Goal: Information Seeking & Learning: Learn about a topic

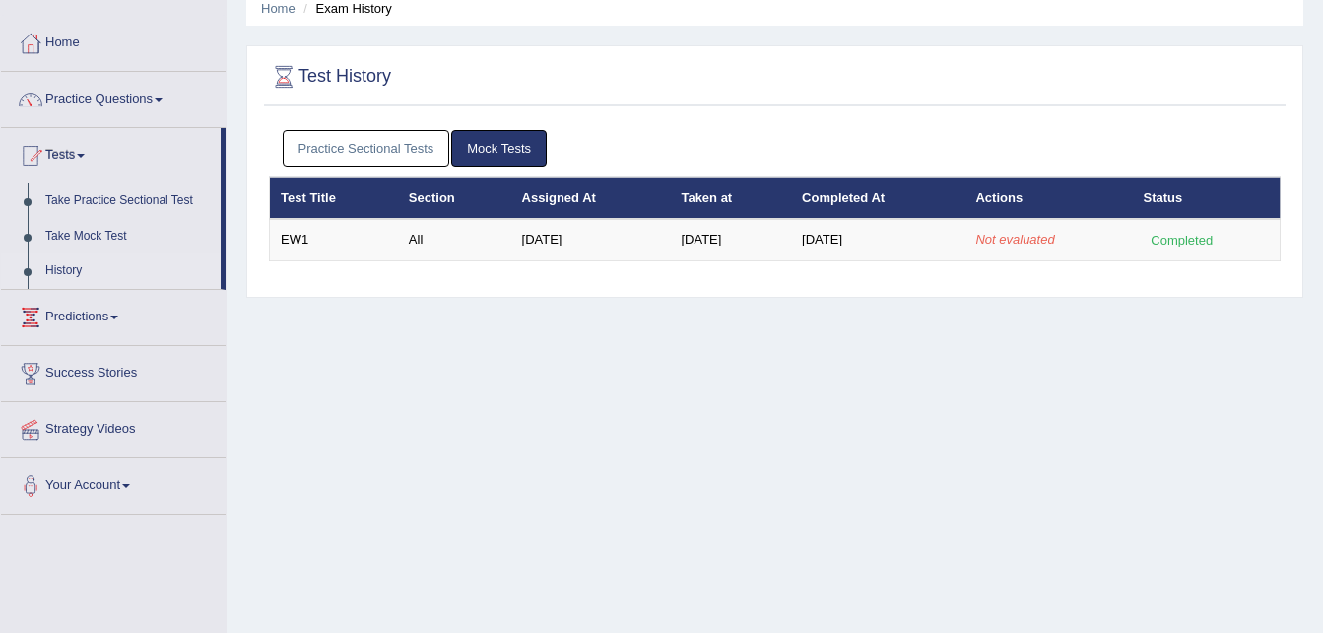
scroll to position [78, 0]
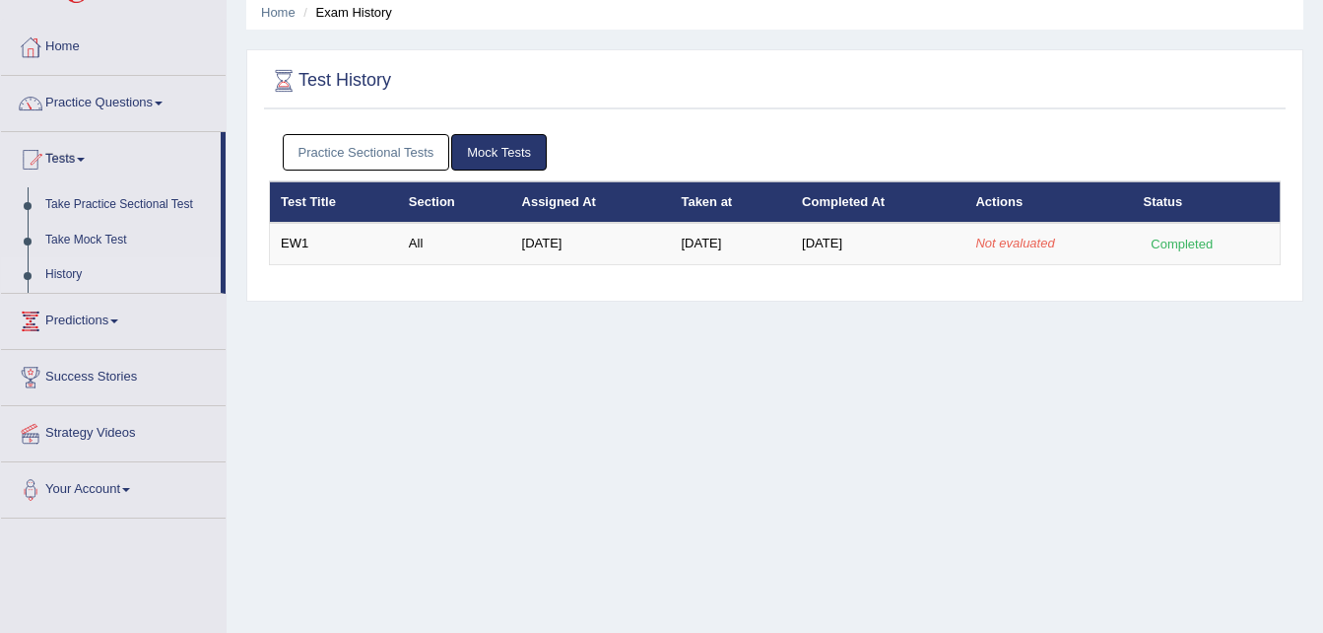
click at [69, 288] on link "History" at bounding box center [128, 274] width 184 height 35
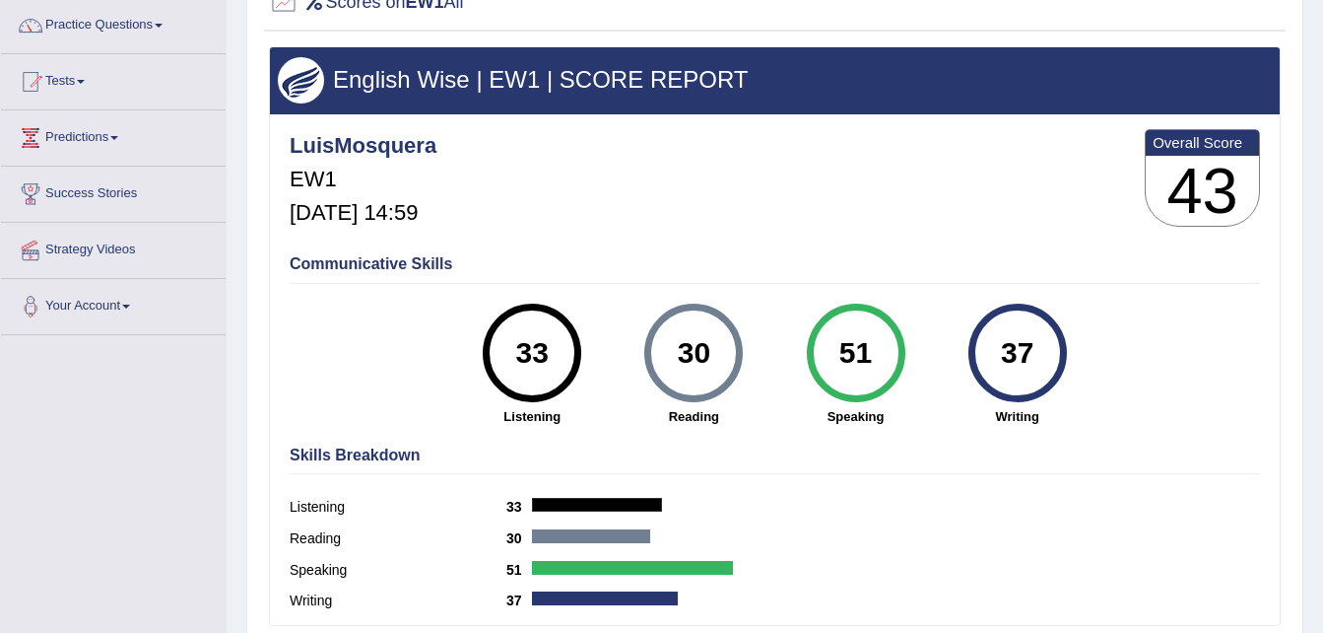
scroll to position [153, 0]
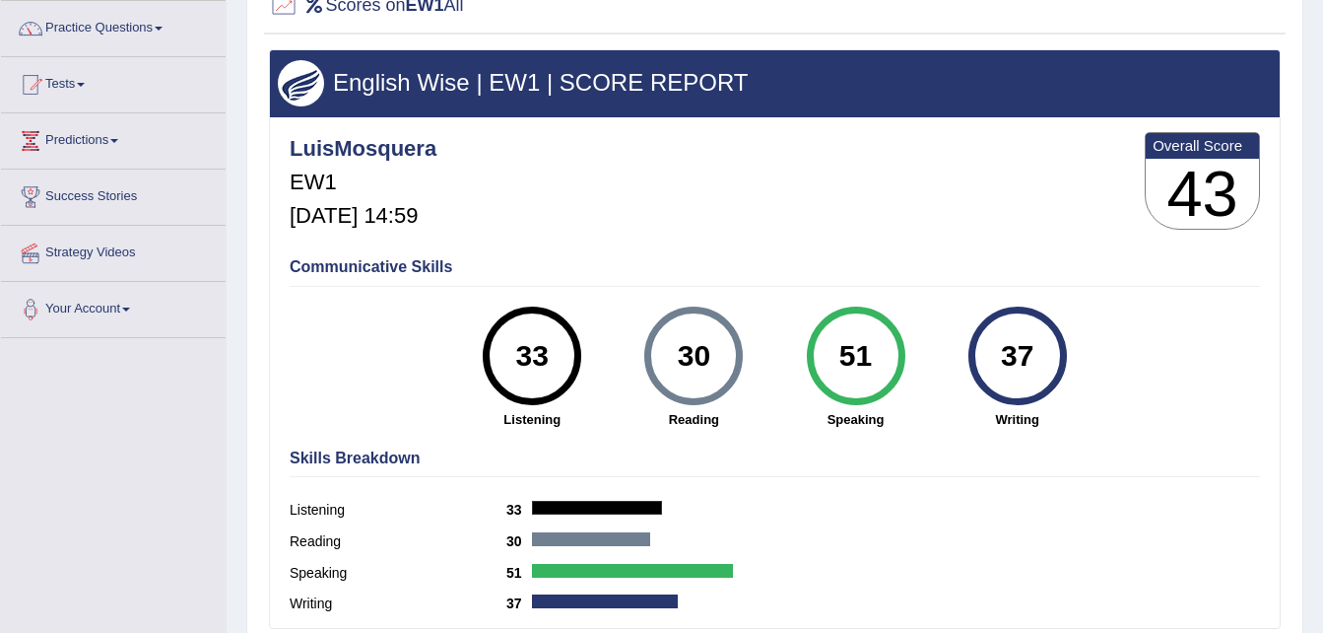
click at [87, 88] on link "Tests" at bounding box center [113, 81] width 225 height 49
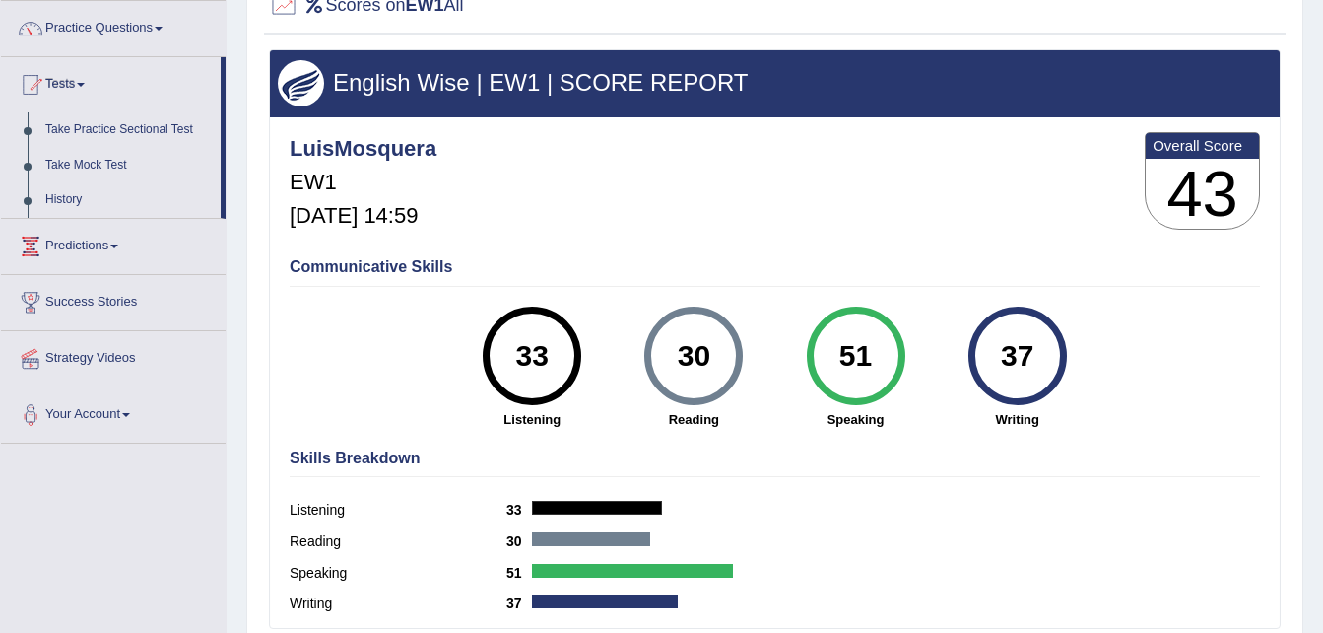
click at [87, 88] on link "Tests" at bounding box center [111, 81] width 220 height 49
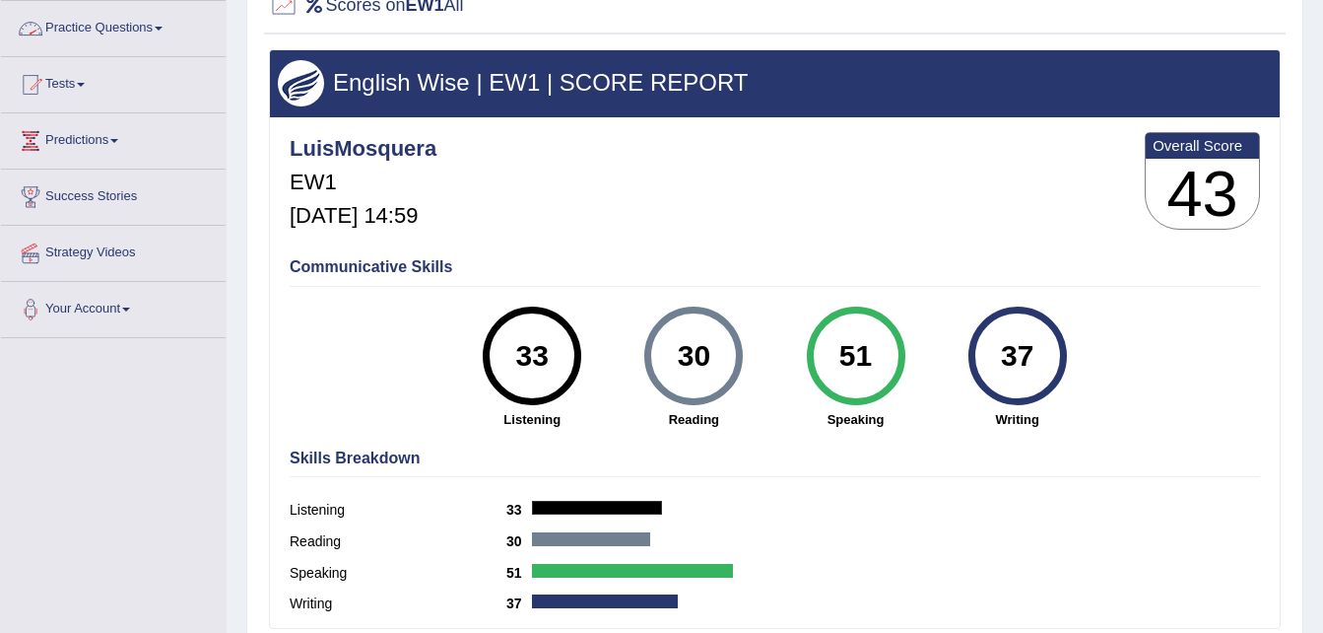
click at [111, 25] on link "Practice Questions" at bounding box center [113, 25] width 225 height 49
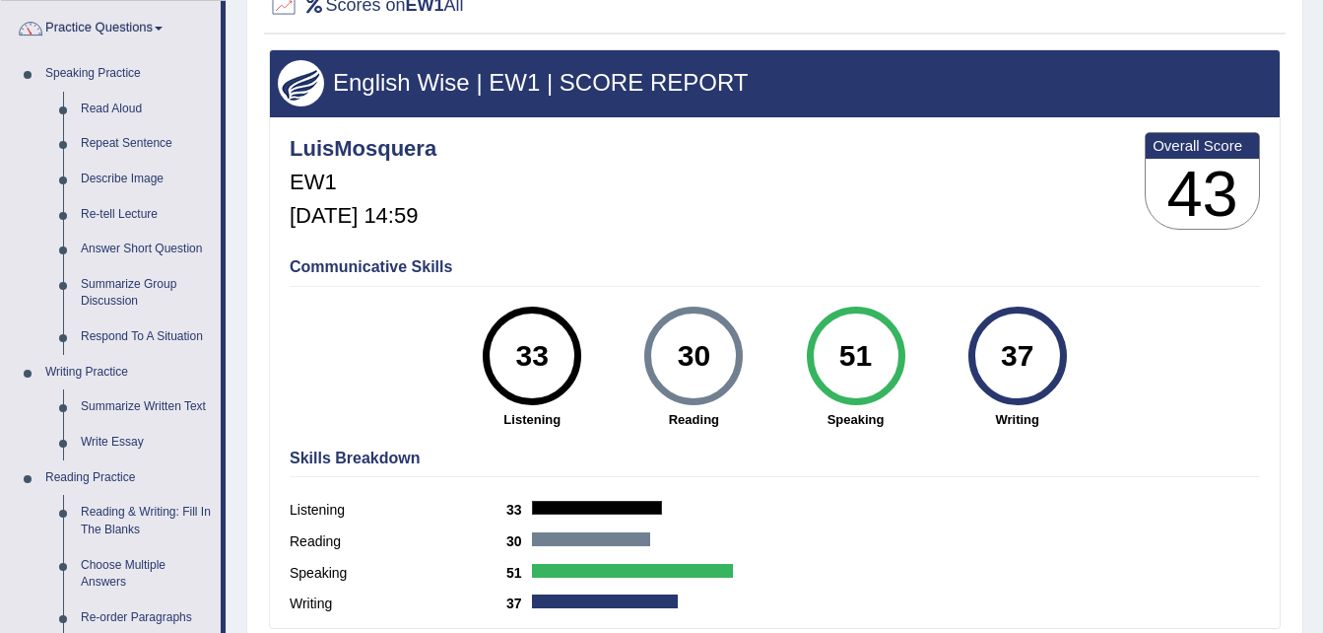
click at [111, 25] on link "Practice Questions" at bounding box center [111, 25] width 220 height 49
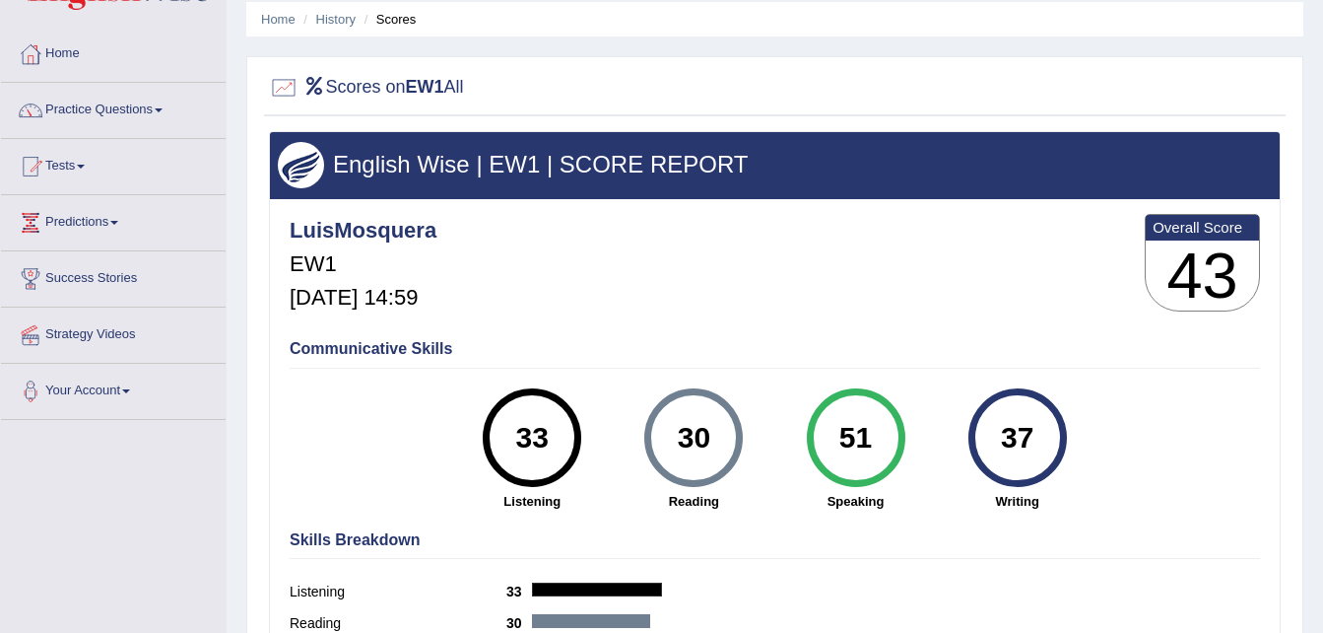
scroll to position [36, 0]
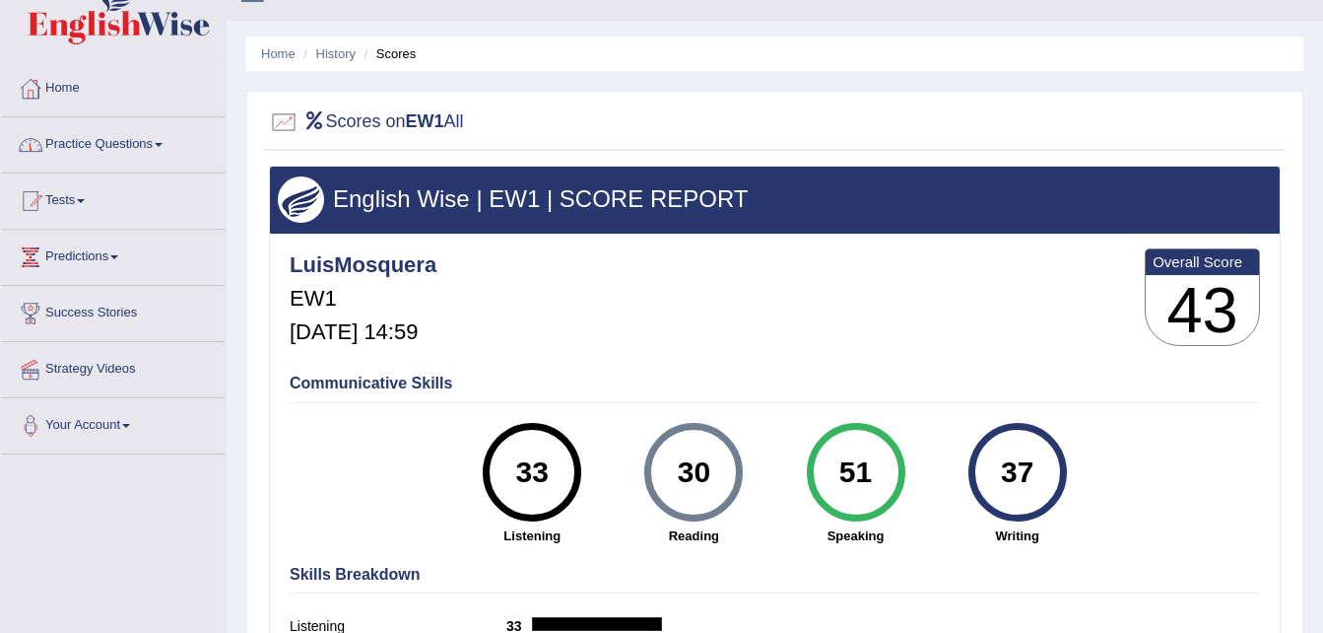
click at [78, 81] on link "Home" at bounding box center [113, 85] width 225 height 49
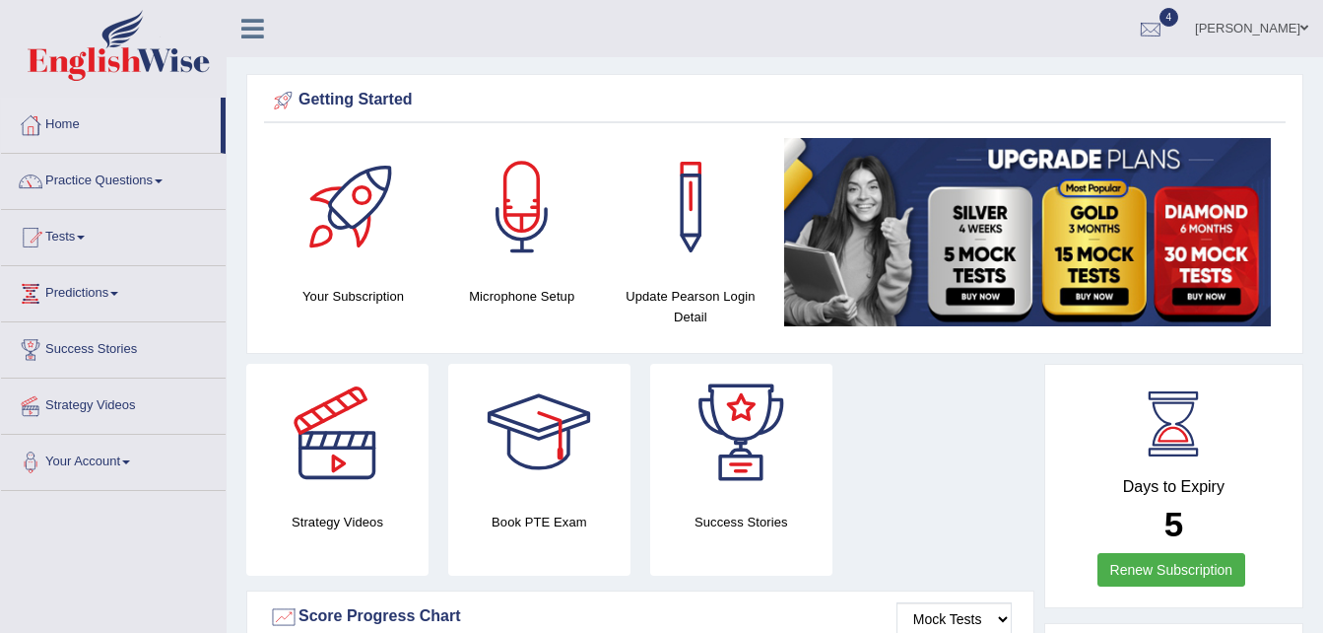
click at [1166, 25] on div at bounding box center [1151, 30] width 30 height 30
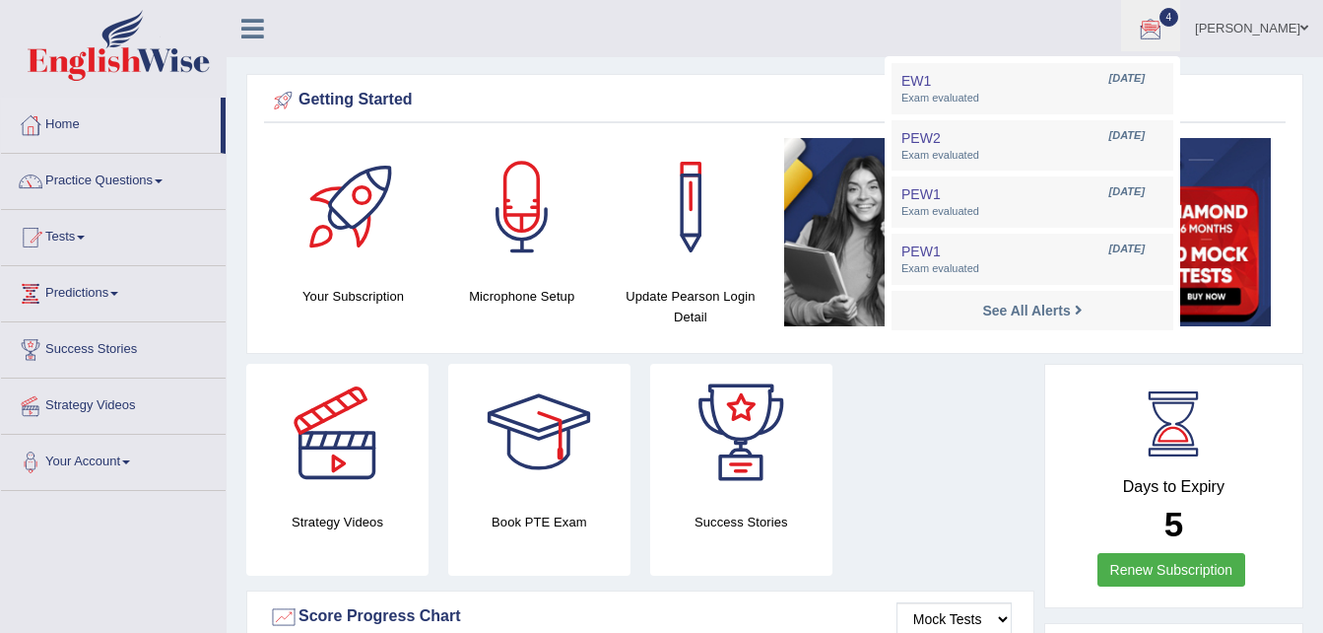
click at [1179, 14] on span "4" at bounding box center [1170, 17] width 20 height 19
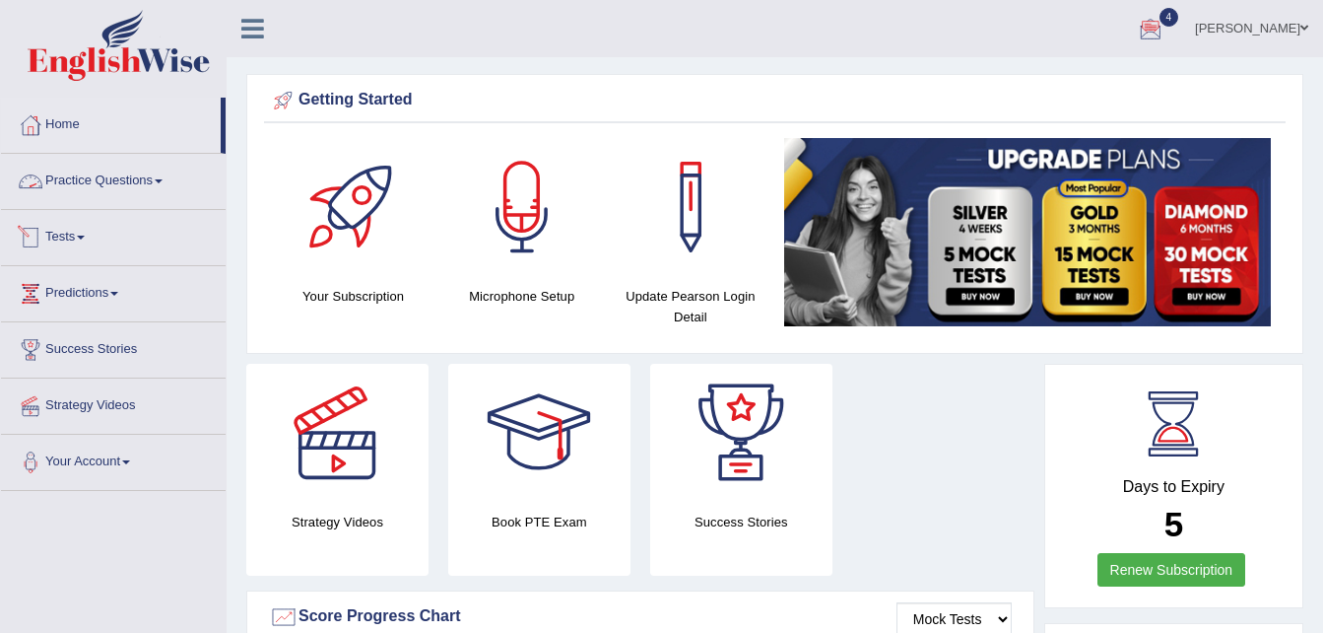
click at [90, 228] on link "Tests" at bounding box center [113, 234] width 225 height 49
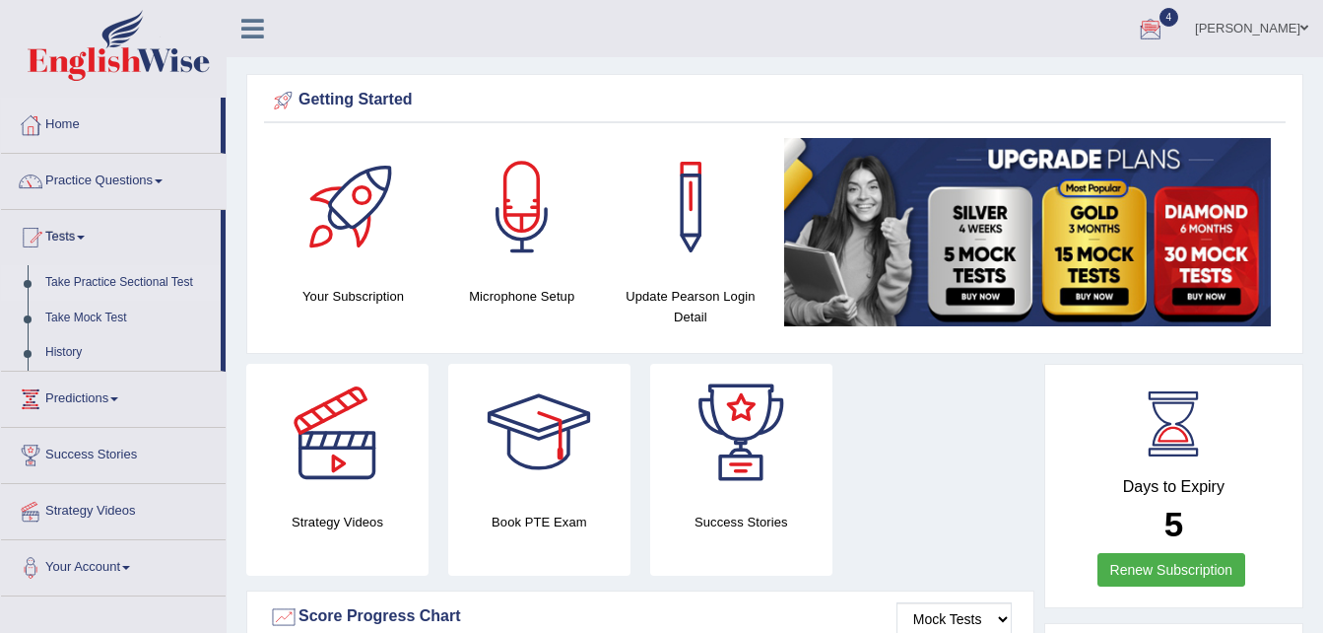
click at [127, 291] on link "Take Practice Sectional Test" at bounding box center [128, 282] width 184 height 35
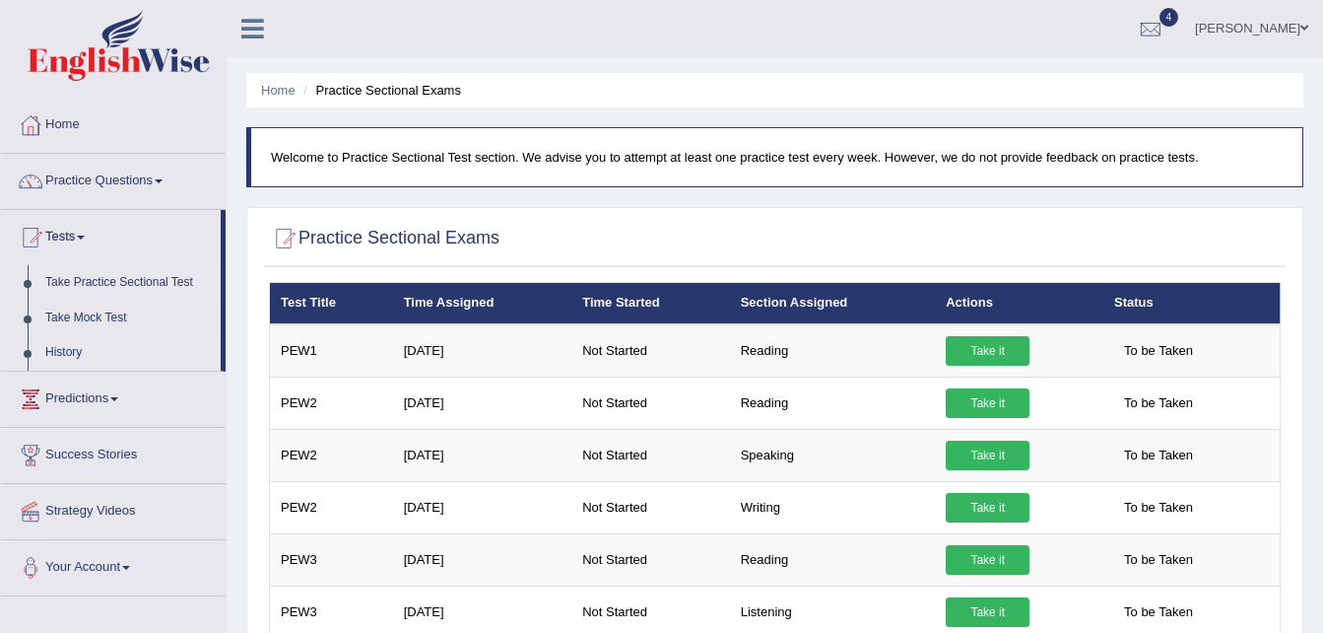
click at [71, 348] on link "History" at bounding box center [128, 352] width 184 height 35
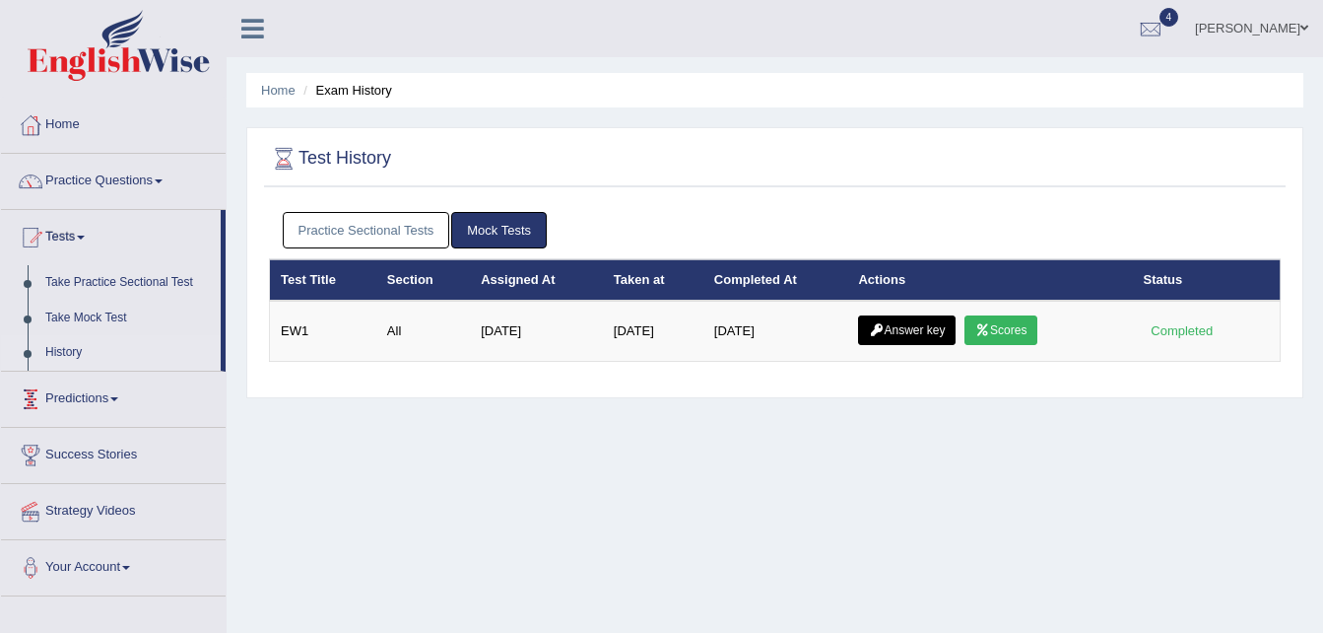
click at [380, 236] on link "Practice Sectional Tests" at bounding box center [367, 230] width 168 height 36
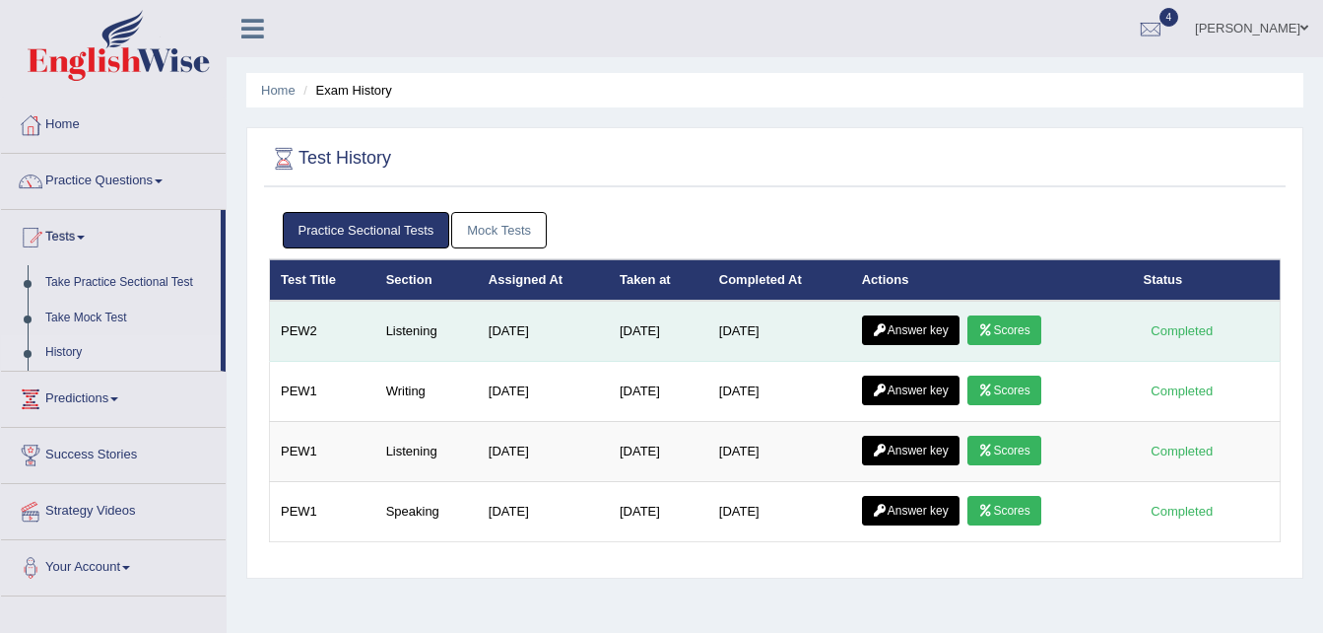
click at [1027, 323] on link "Scores" at bounding box center [1004, 330] width 73 height 30
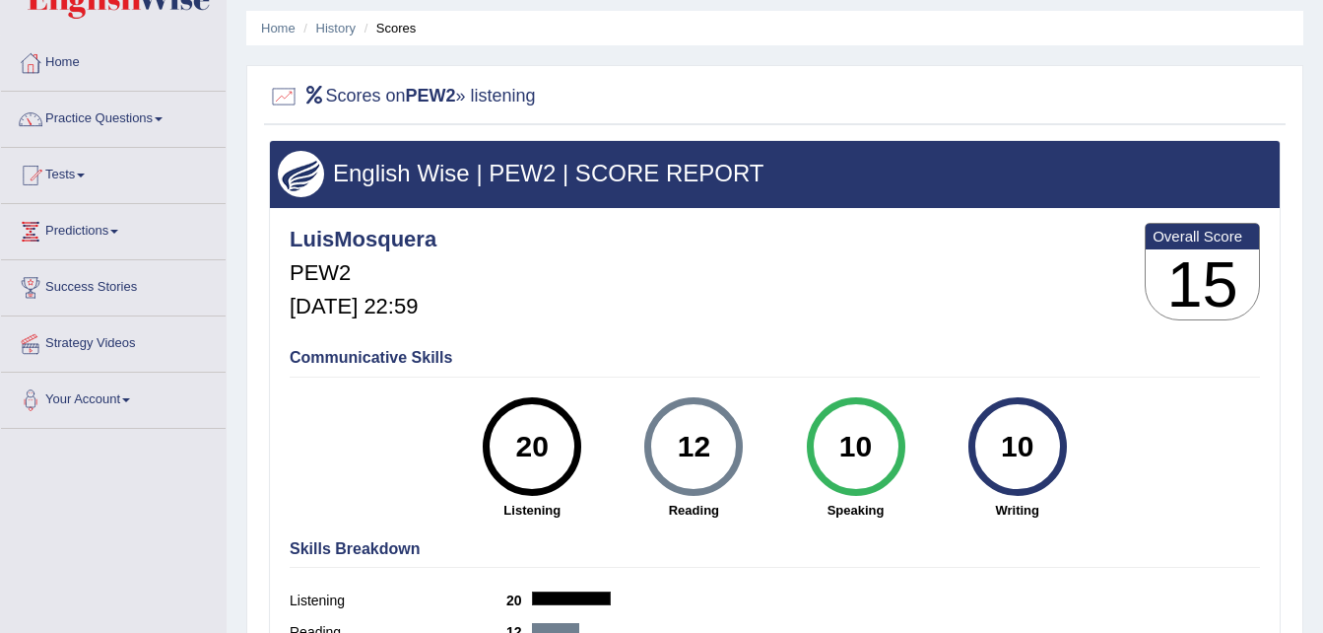
scroll to position [16, 0]
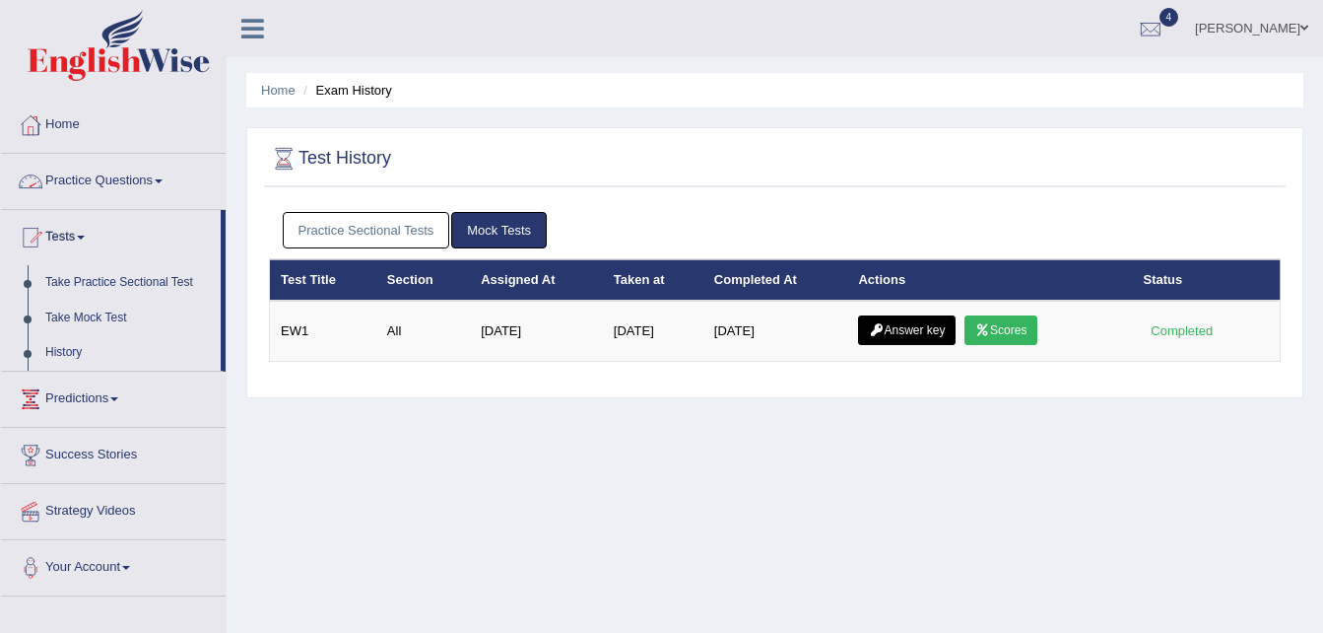
click at [102, 168] on link "Practice Questions" at bounding box center [113, 178] width 225 height 49
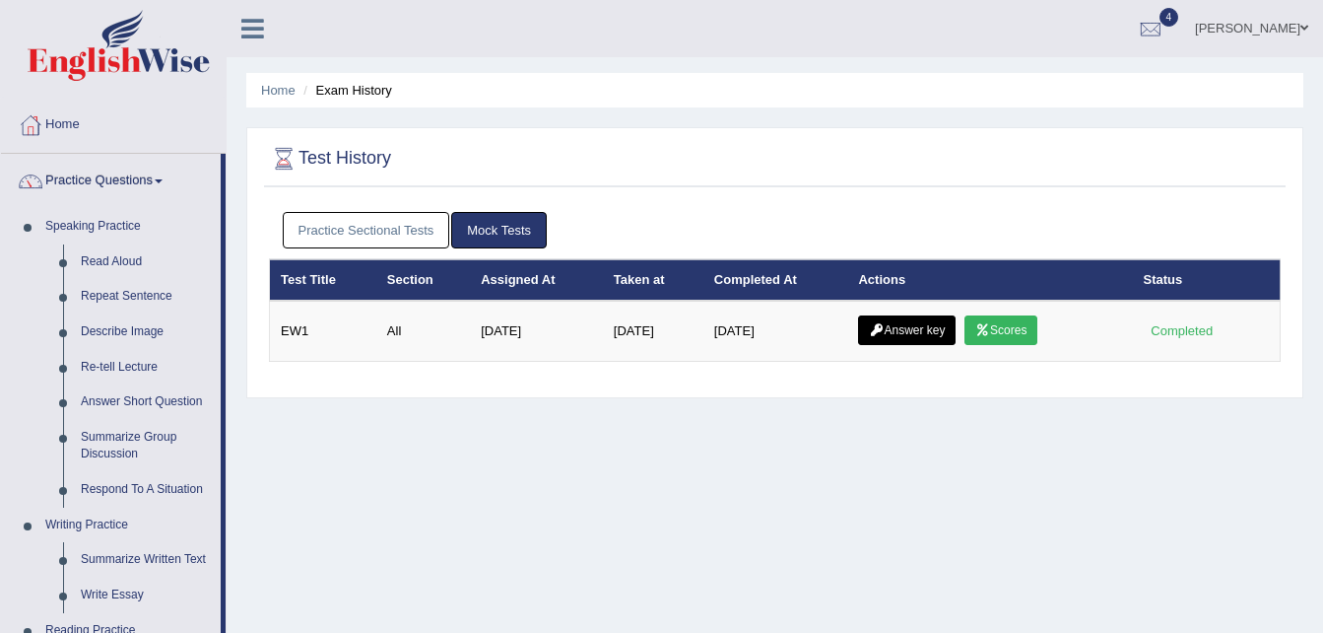
click at [102, 168] on link "Practice Questions" at bounding box center [111, 178] width 220 height 49
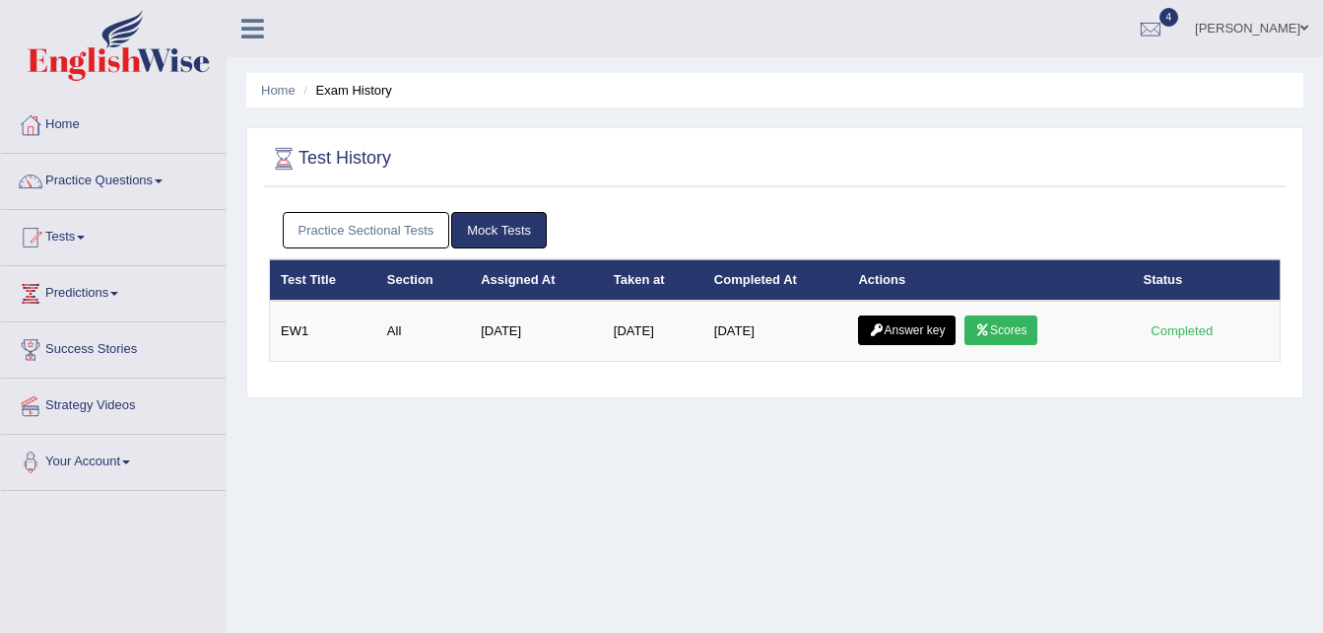
click at [102, 168] on link "Practice Questions" at bounding box center [113, 178] width 225 height 49
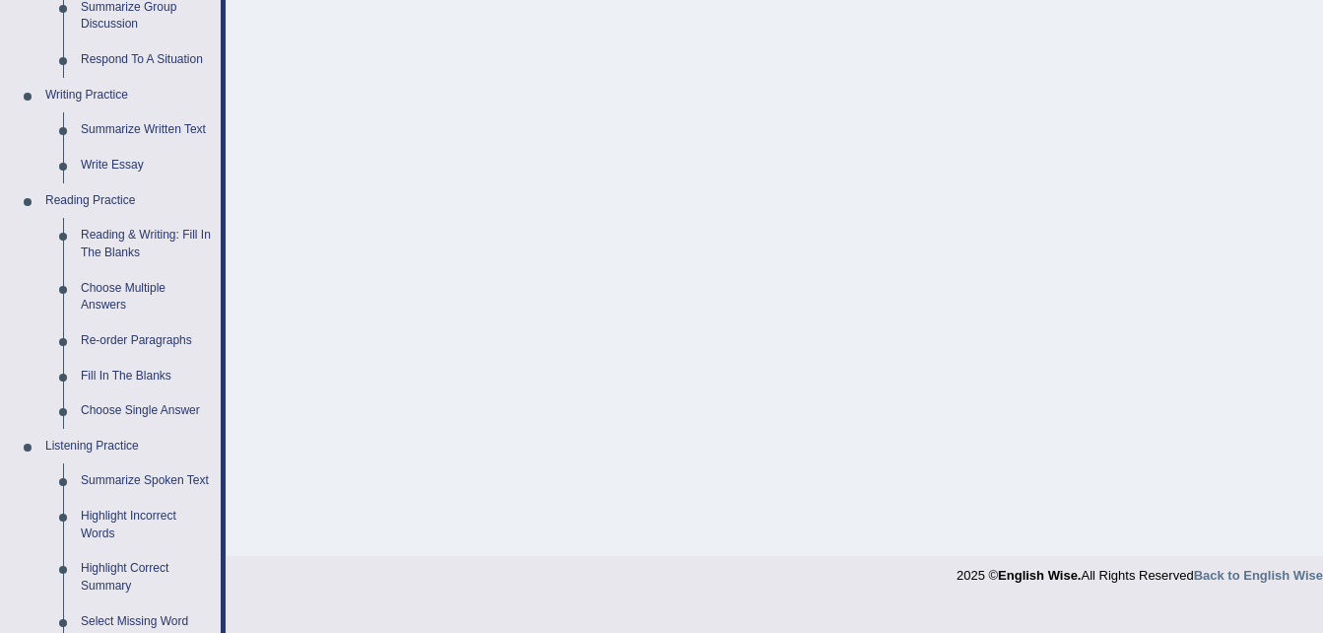
scroll to position [448, 0]
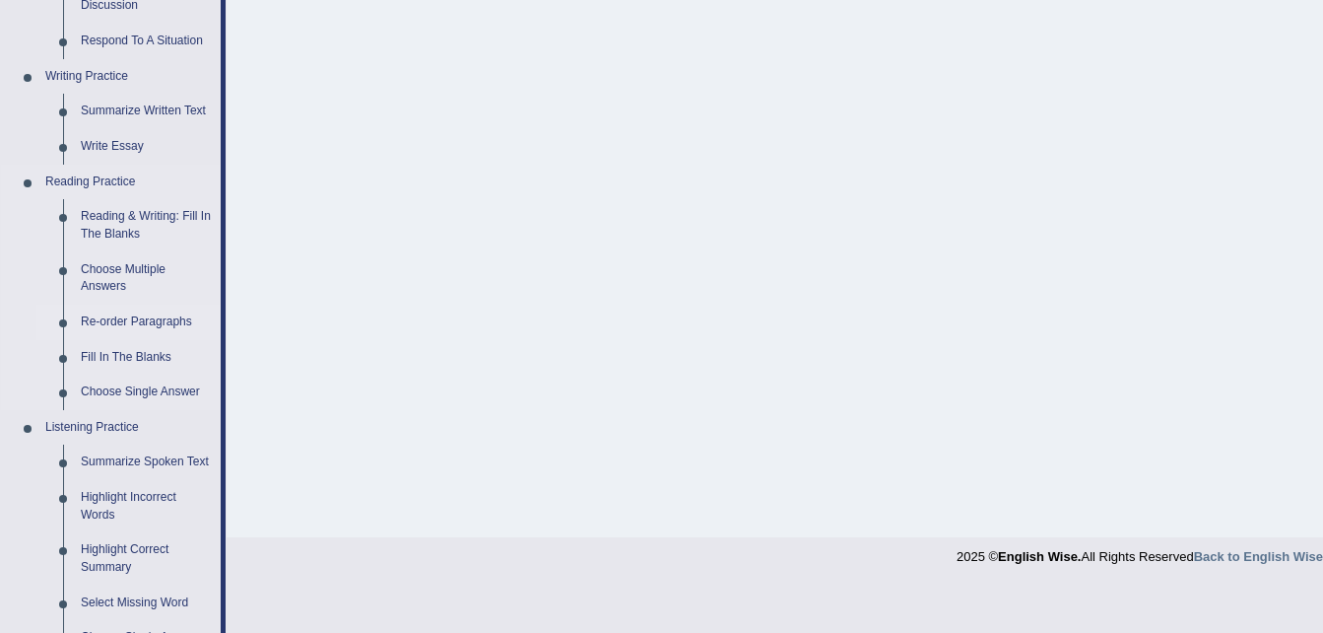
click at [163, 326] on link "Re-order Paragraphs" at bounding box center [146, 321] width 149 height 35
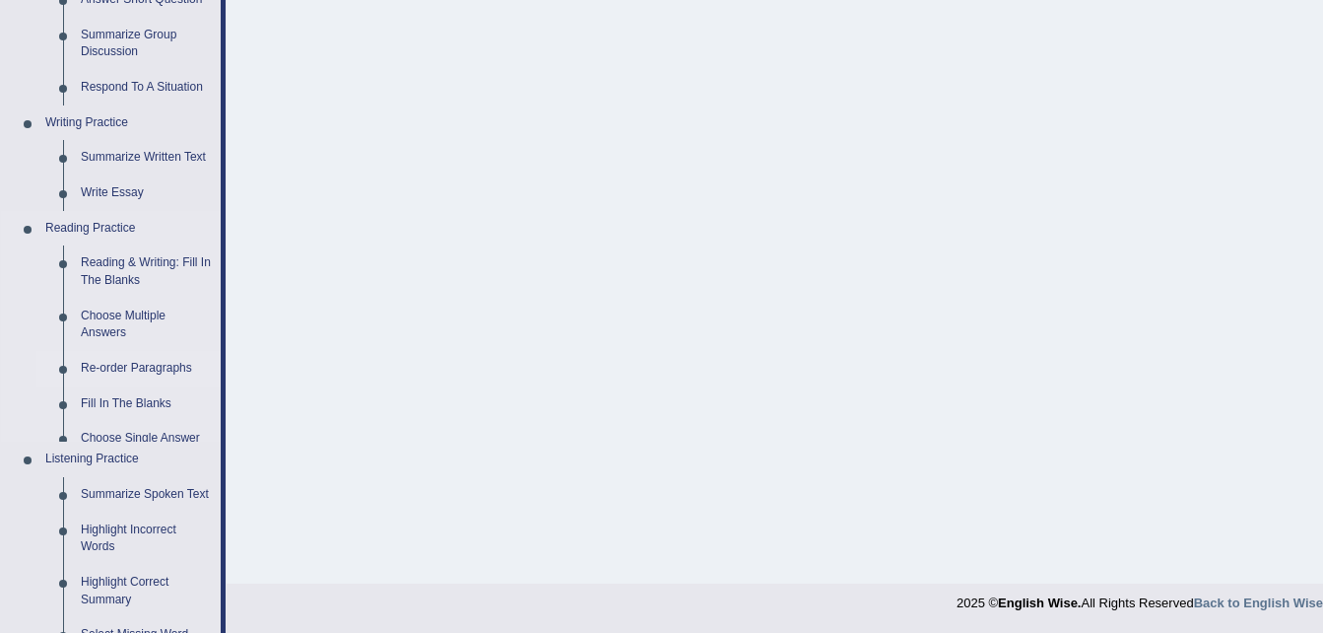
scroll to position [776, 0]
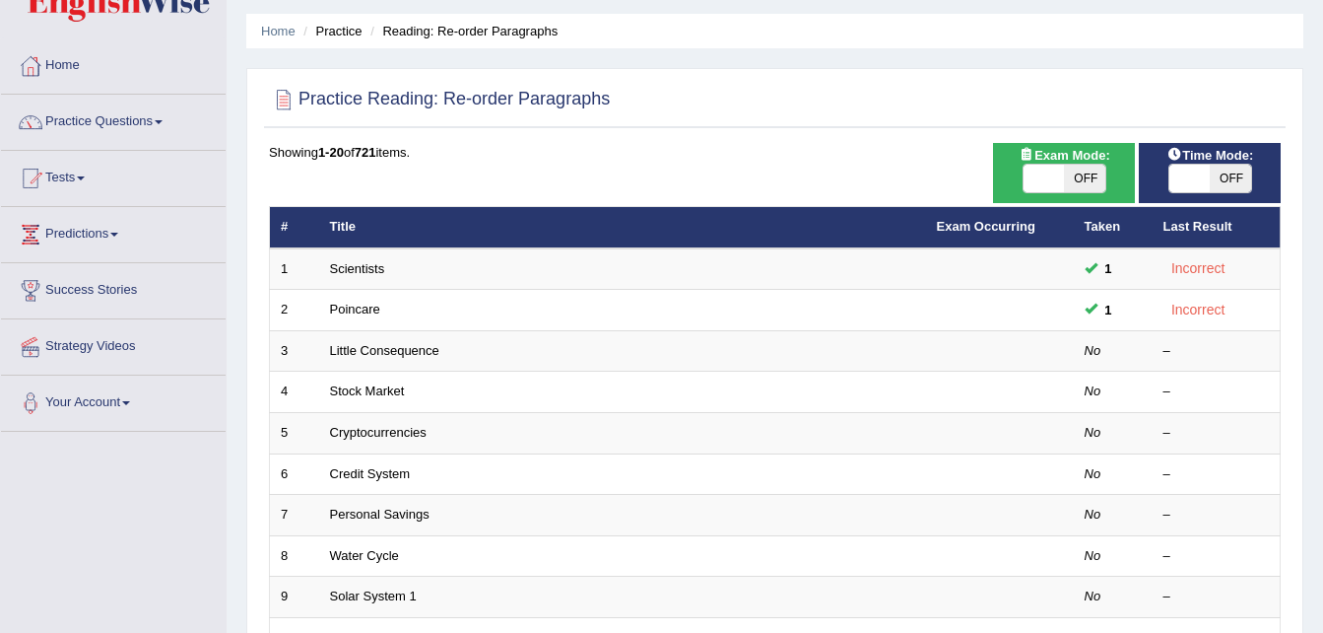
scroll to position [57, 0]
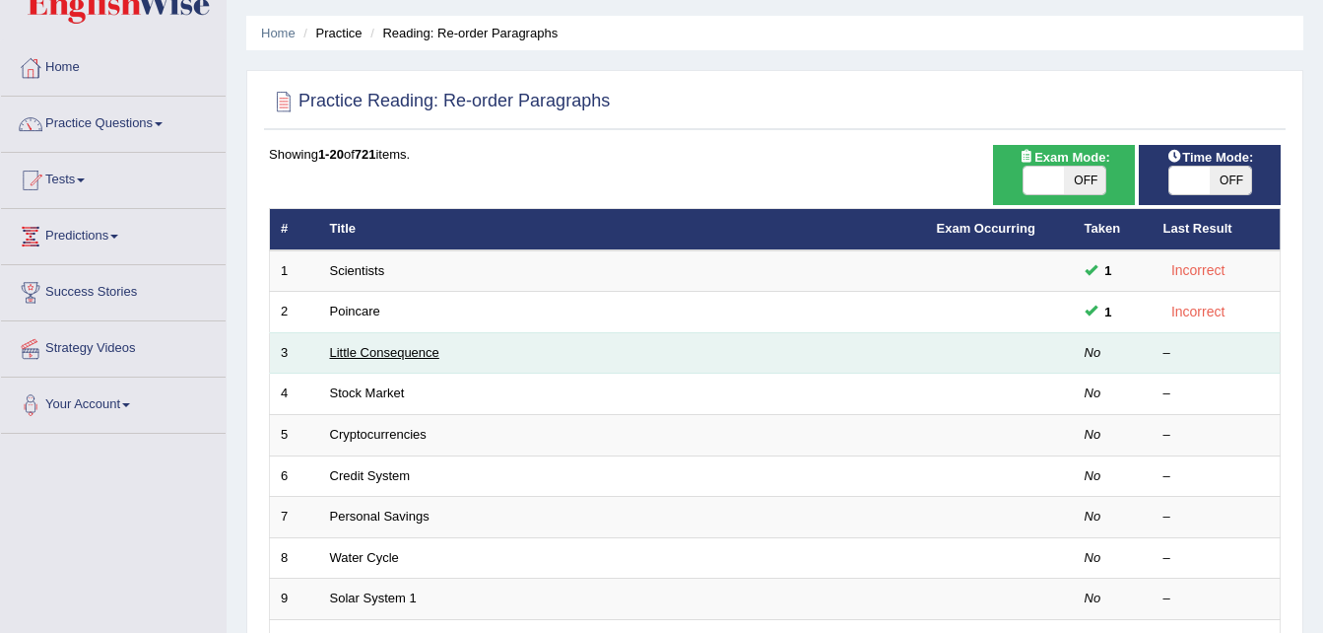
click at [381, 349] on link "Little Consequence" at bounding box center [384, 352] width 109 height 15
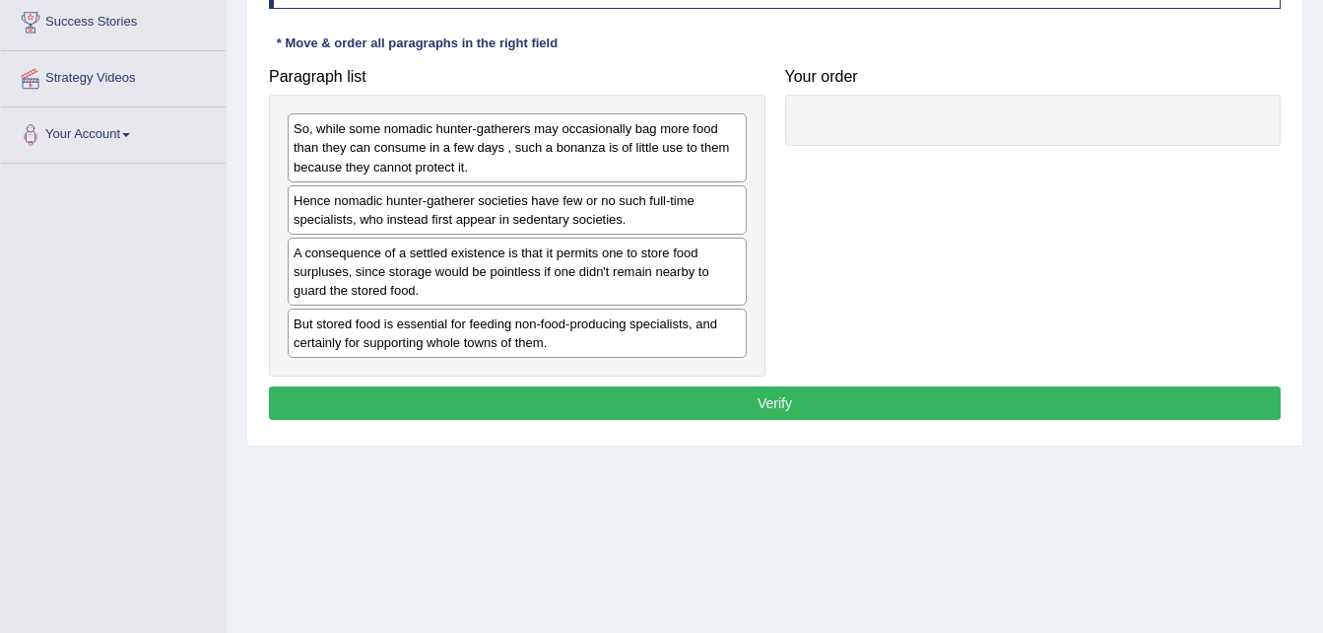
scroll to position [333, 0]
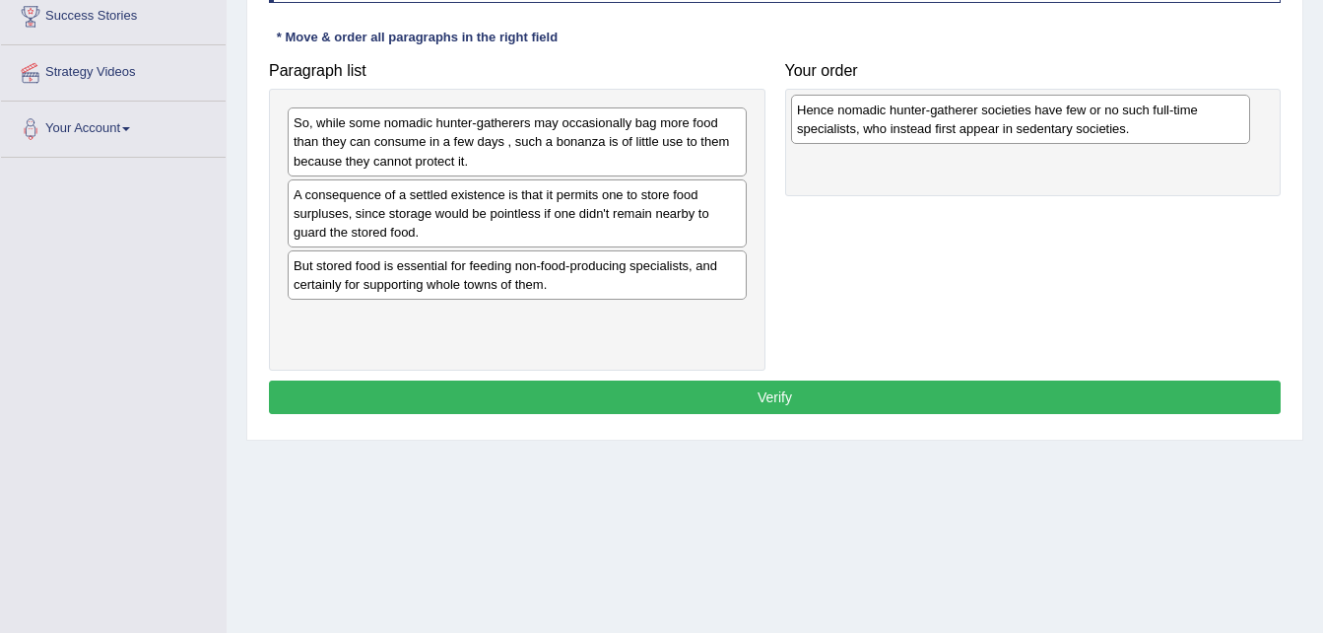
drag, startPoint x: 609, startPoint y: 209, endPoint x: 1113, endPoint y: 124, distance: 511.6
click at [1113, 124] on div "Hence nomadic hunter-gatherer societies have few or no such full-time specialis…" at bounding box center [1020, 119] width 459 height 49
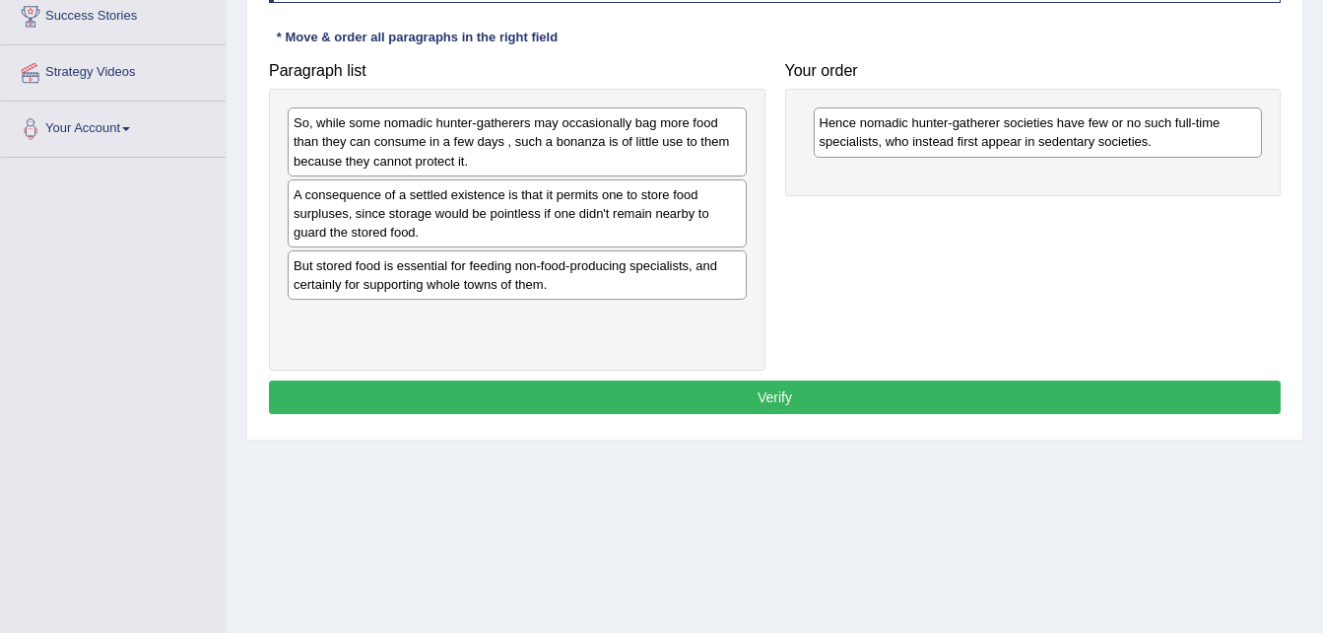
click at [659, 228] on div "A consequence of a settled existence is that it permits one to store food surpl…" at bounding box center [517, 213] width 459 height 68
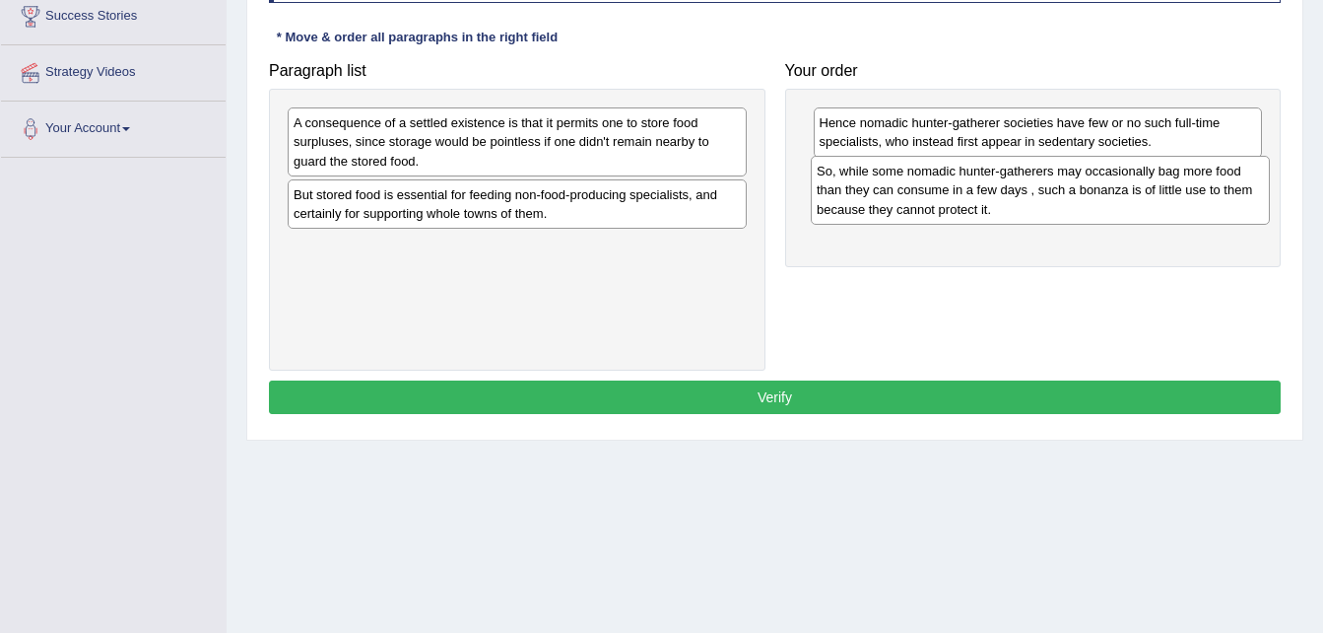
drag, startPoint x: 588, startPoint y: 160, endPoint x: 1111, endPoint y: 208, distance: 524.5
click at [1111, 208] on div "So, while some nomadic hunter-gatherers may occasionally bag more food than the…" at bounding box center [1040, 190] width 459 height 68
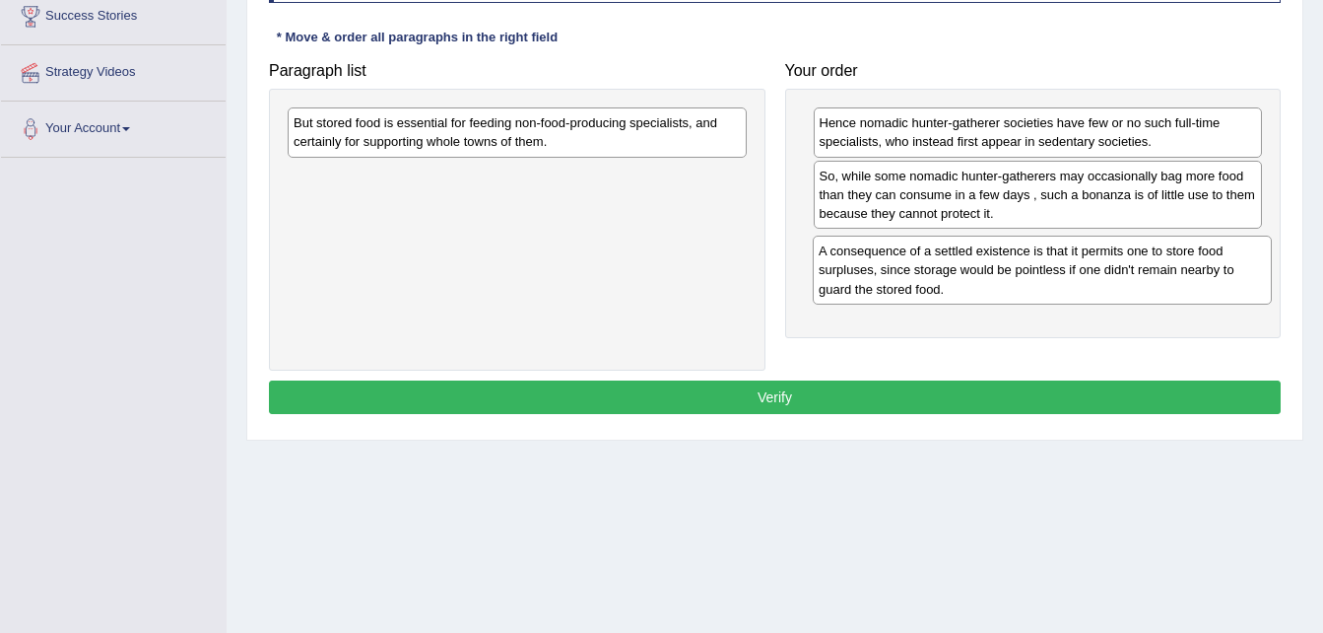
drag, startPoint x: 455, startPoint y: 154, endPoint x: 980, endPoint y: 282, distance: 540.6
click at [980, 282] on div "A consequence of a settled existence is that it permits one to store food surpl…" at bounding box center [1042, 270] width 459 height 68
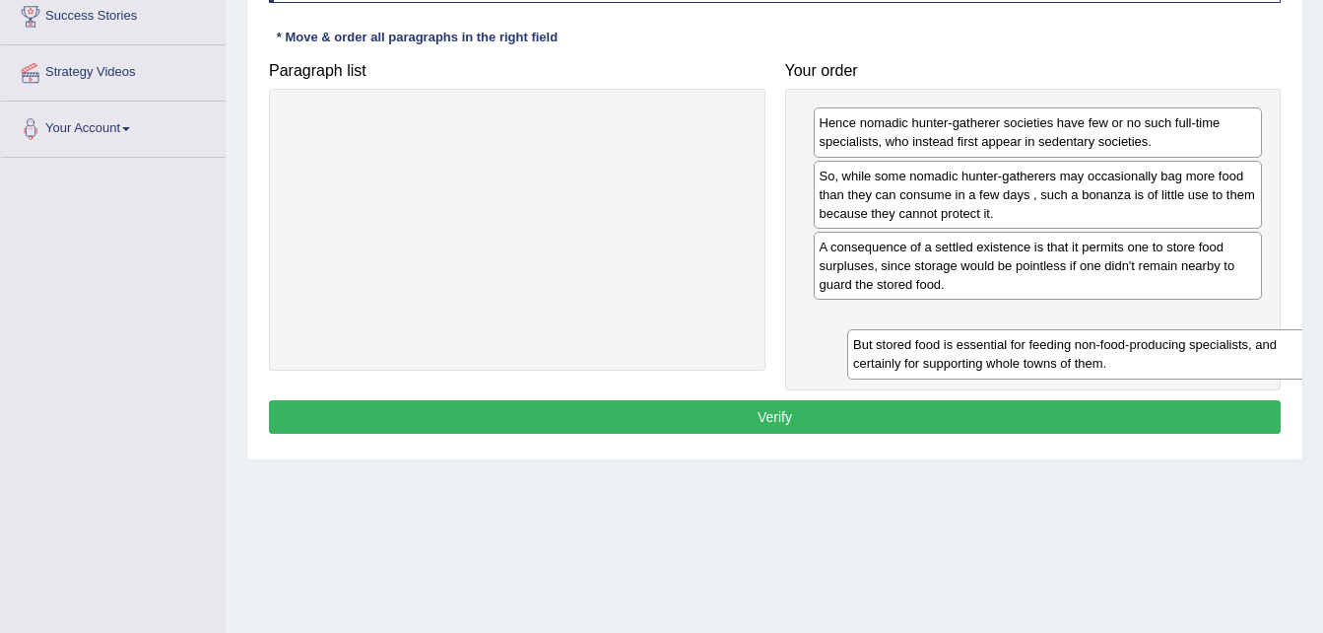
drag, startPoint x: 590, startPoint y: 128, endPoint x: 1141, endPoint y: 348, distance: 593.0
click at [1141, 348] on div "But stored food is essential for feeding non-food-producing specialists, and ce…" at bounding box center [1076, 353] width 459 height 49
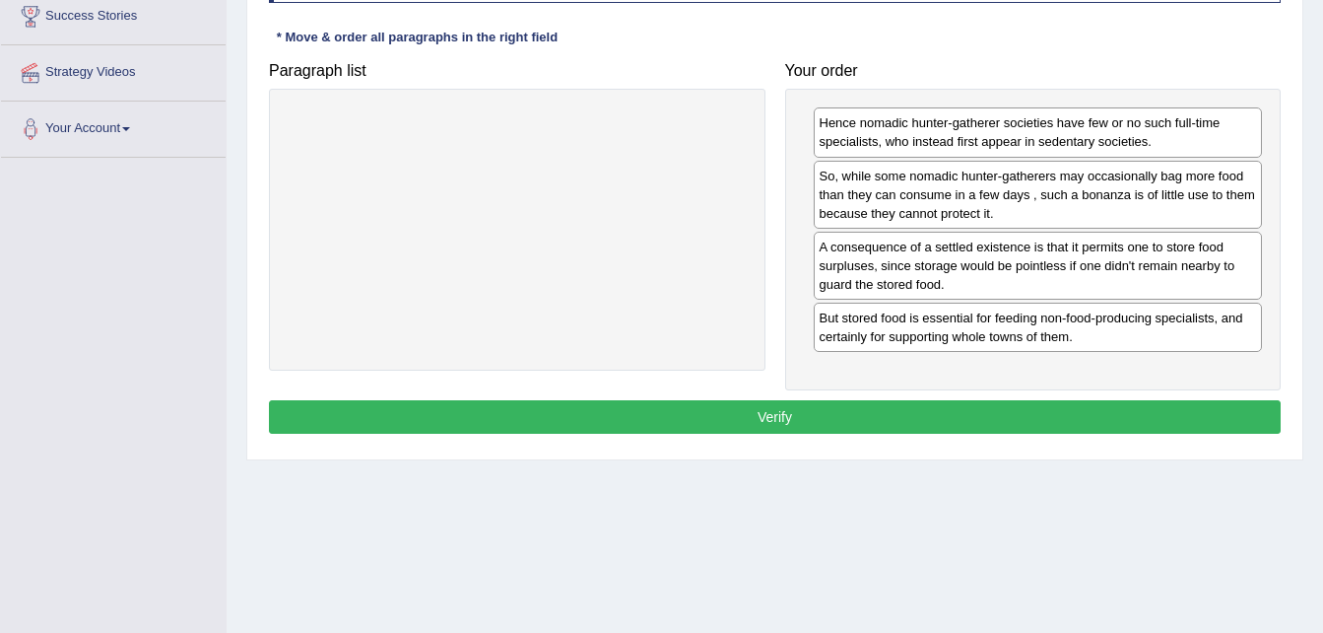
click at [962, 408] on button "Verify" at bounding box center [775, 417] width 1012 height 34
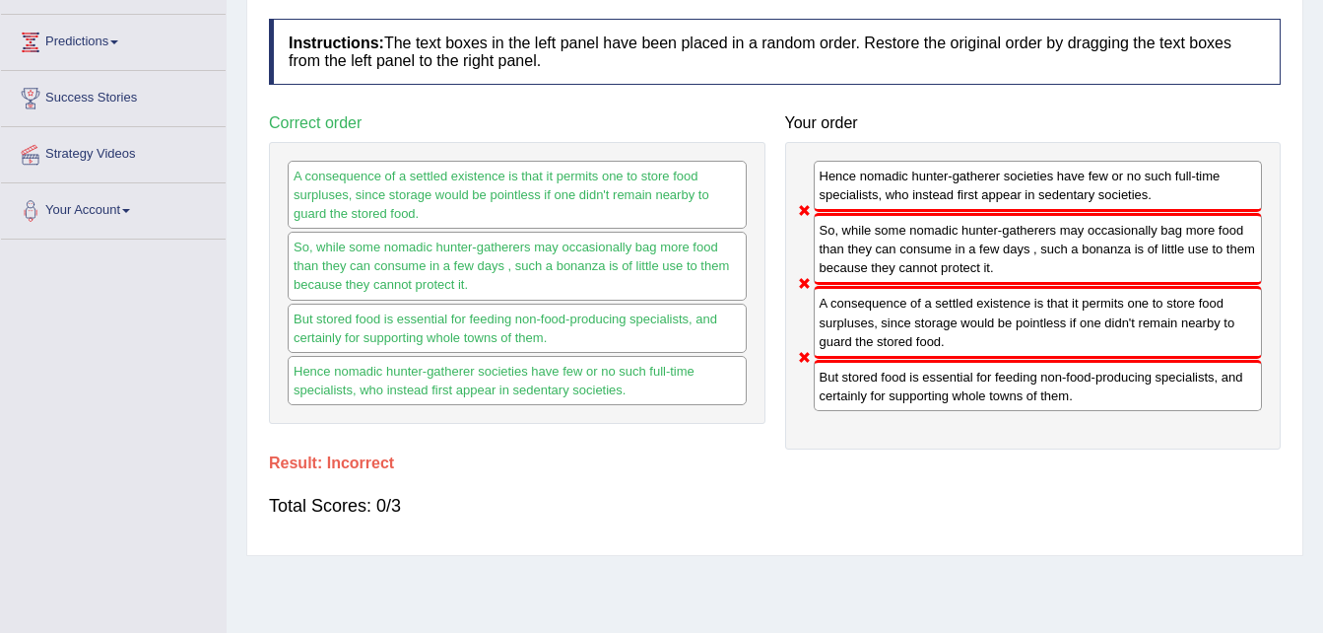
scroll to position [242, 0]
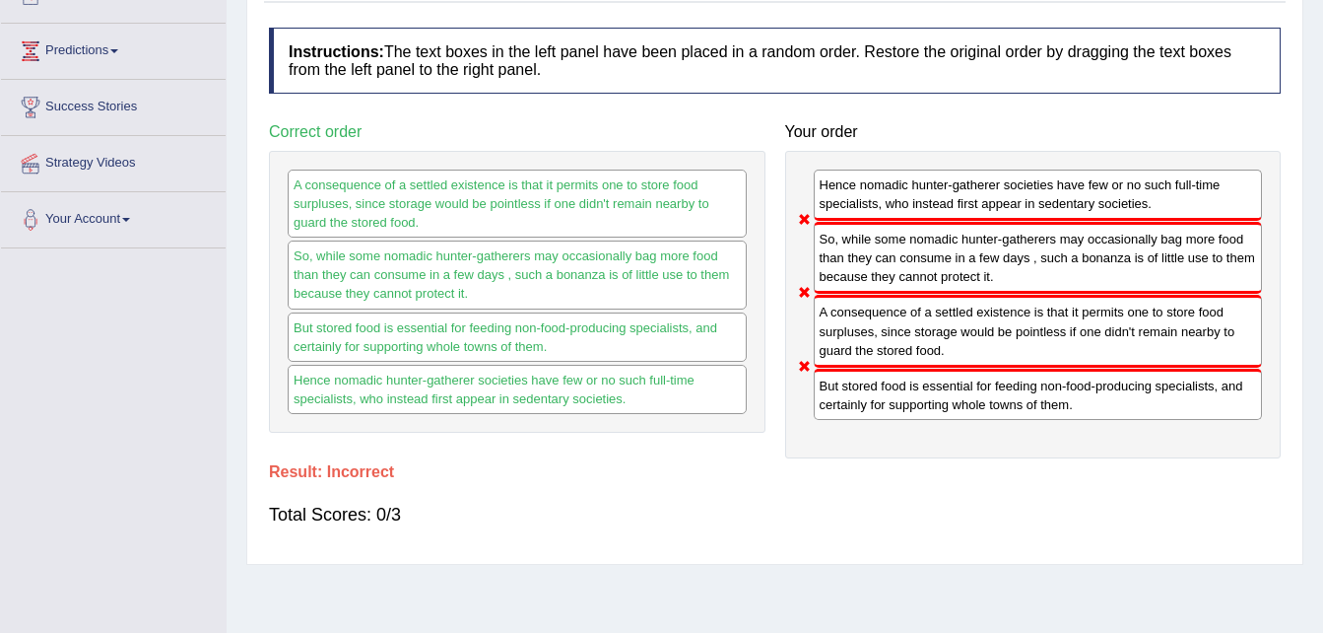
drag, startPoint x: 653, startPoint y: 185, endPoint x: 963, endPoint y: 170, distance: 309.8
click at [963, 170] on div "Paragraph list Correct order A consequence of a settled existence is that it pe…" at bounding box center [775, 285] width 1032 height 345
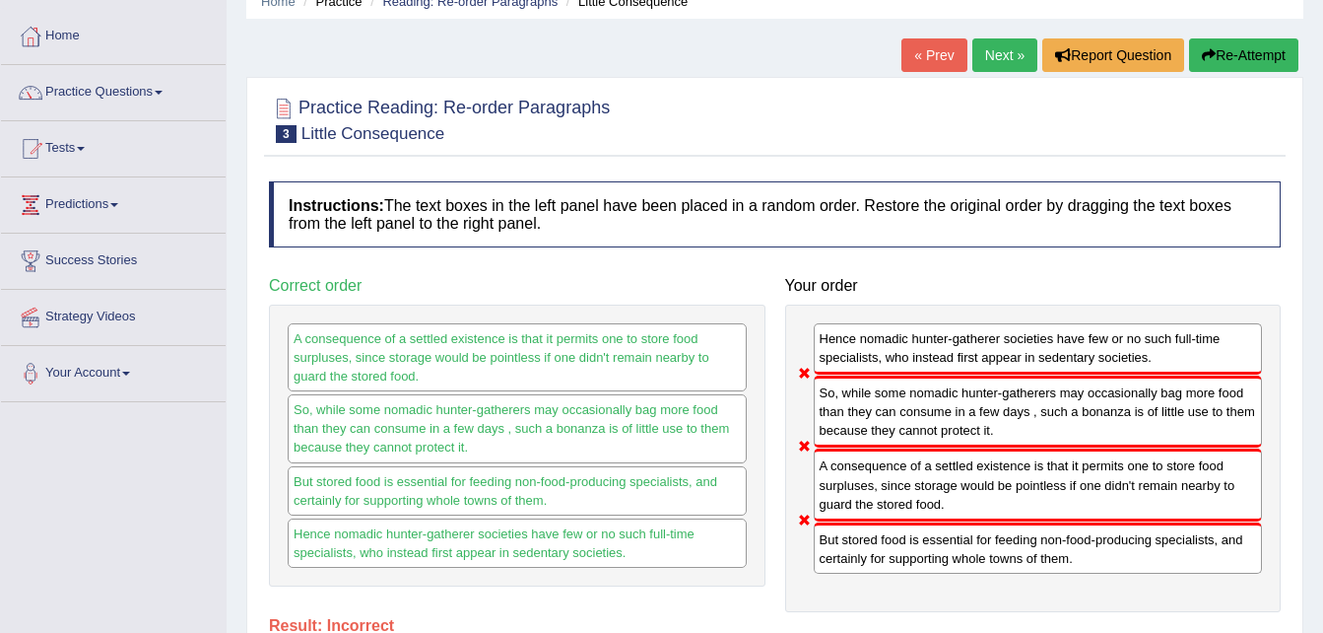
scroll to position [0, 0]
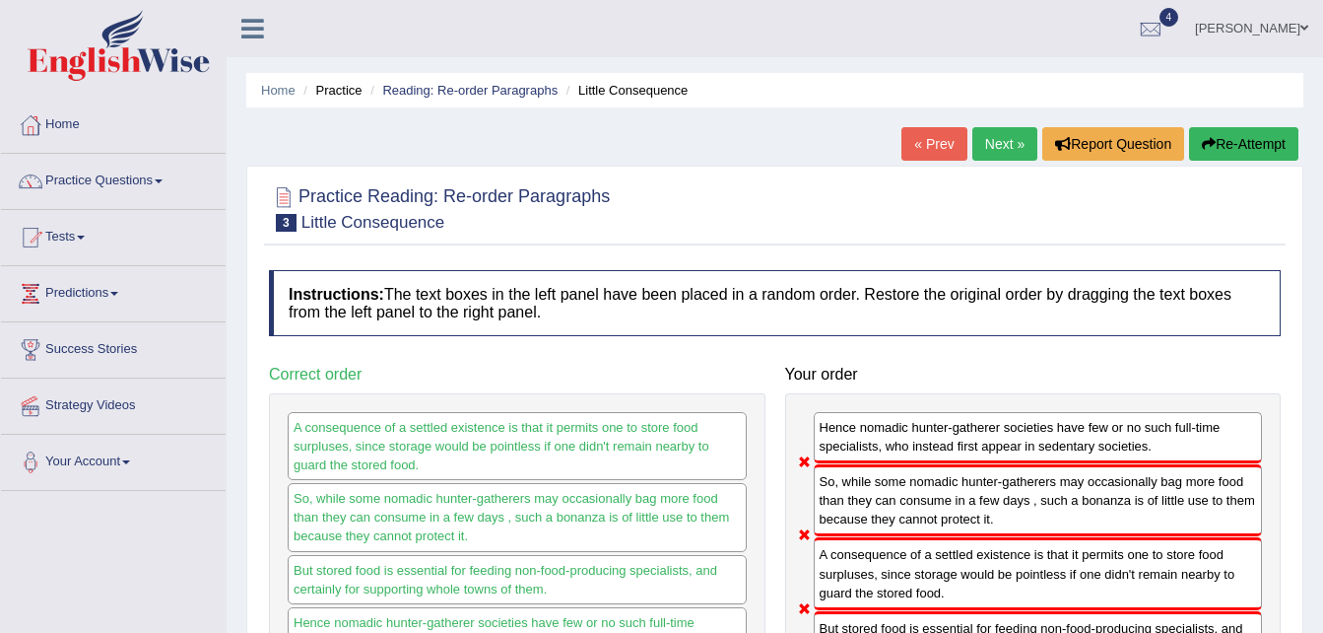
click at [1258, 141] on button "Re-Attempt" at bounding box center [1243, 144] width 109 height 34
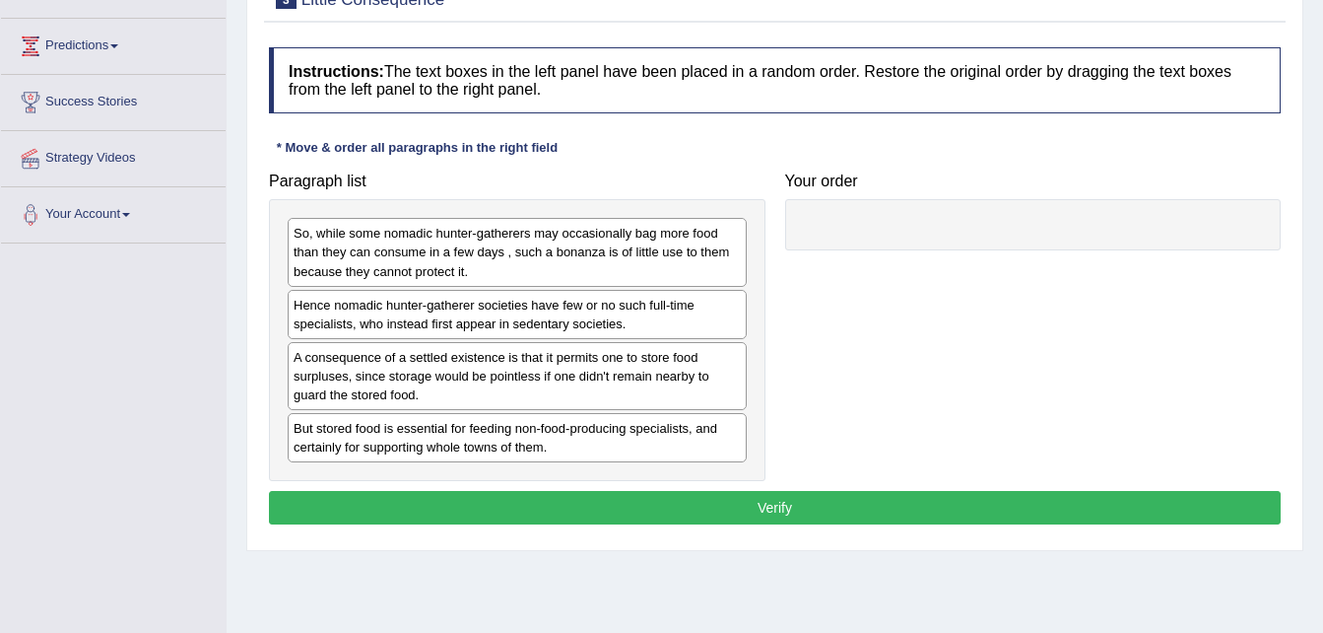
scroll to position [253, 0]
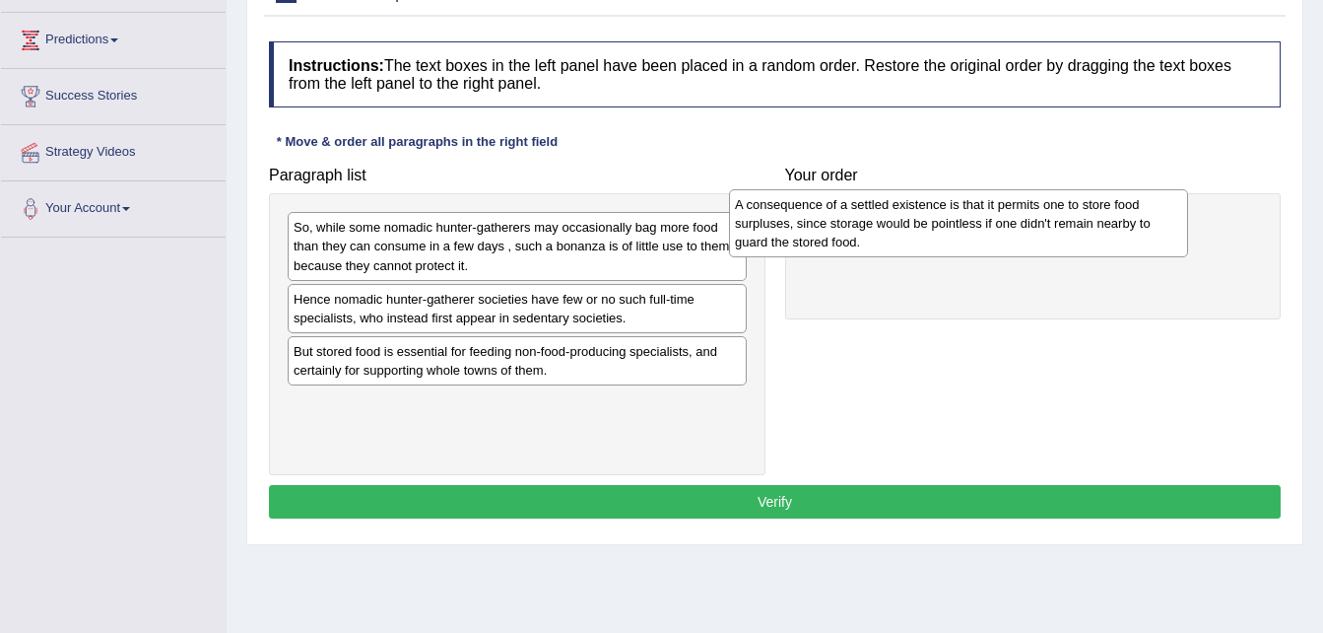
drag, startPoint x: 513, startPoint y: 370, endPoint x: 958, endPoint y: 223, distance: 468.3
click at [958, 223] on div "A consequence of a settled existence is that it permits one to store food surpl…" at bounding box center [958, 223] width 459 height 68
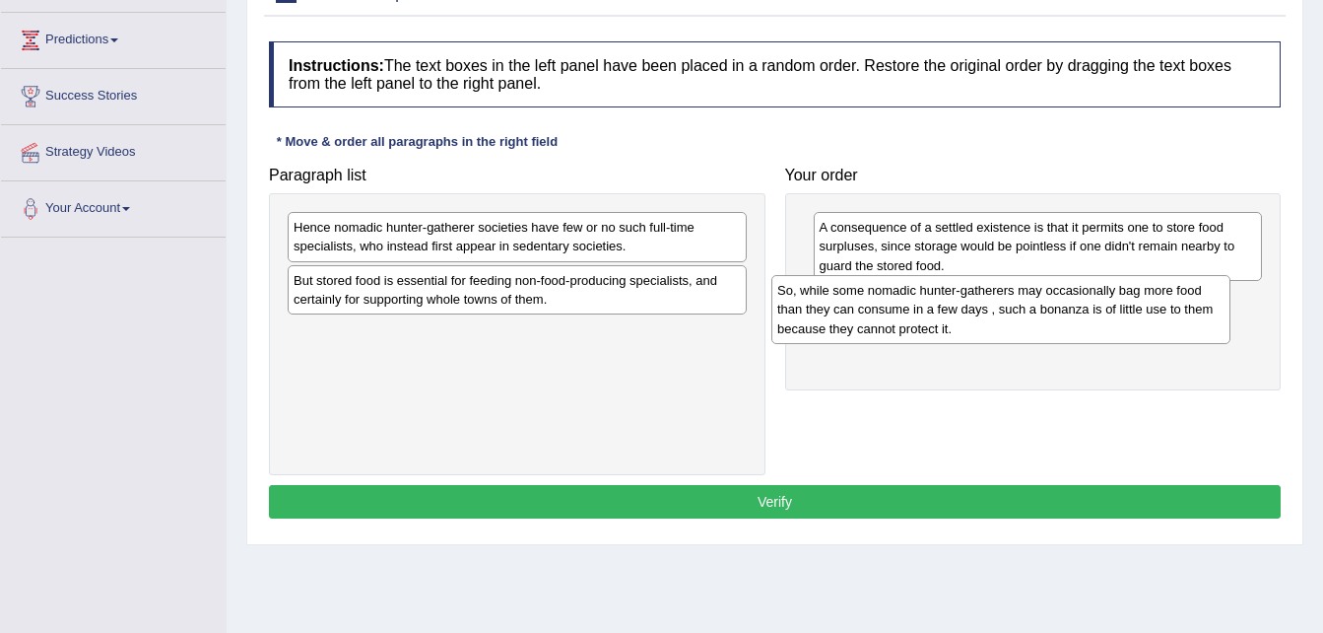
drag, startPoint x: 490, startPoint y: 260, endPoint x: 976, endPoint y: 324, distance: 490.0
click at [976, 324] on div "So, while some nomadic hunter-gatherers may occasionally bag more food than the…" at bounding box center [1001, 309] width 459 height 68
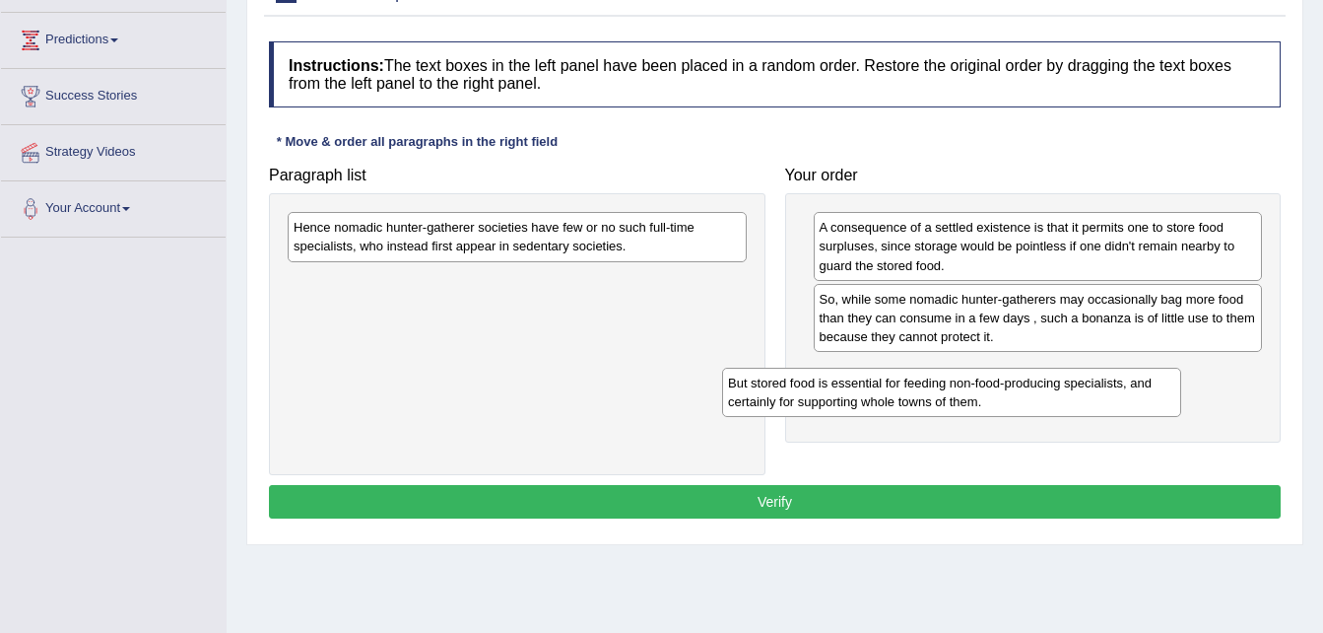
drag, startPoint x: 533, startPoint y: 292, endPoint x: 1008, endPoint y: 389, distance: 484.9
click at [1007, 389] on div "But stored food is essential for feeding non-food-producing specialists, and ce…" at bounding box center [951, 392] width 459 height 49
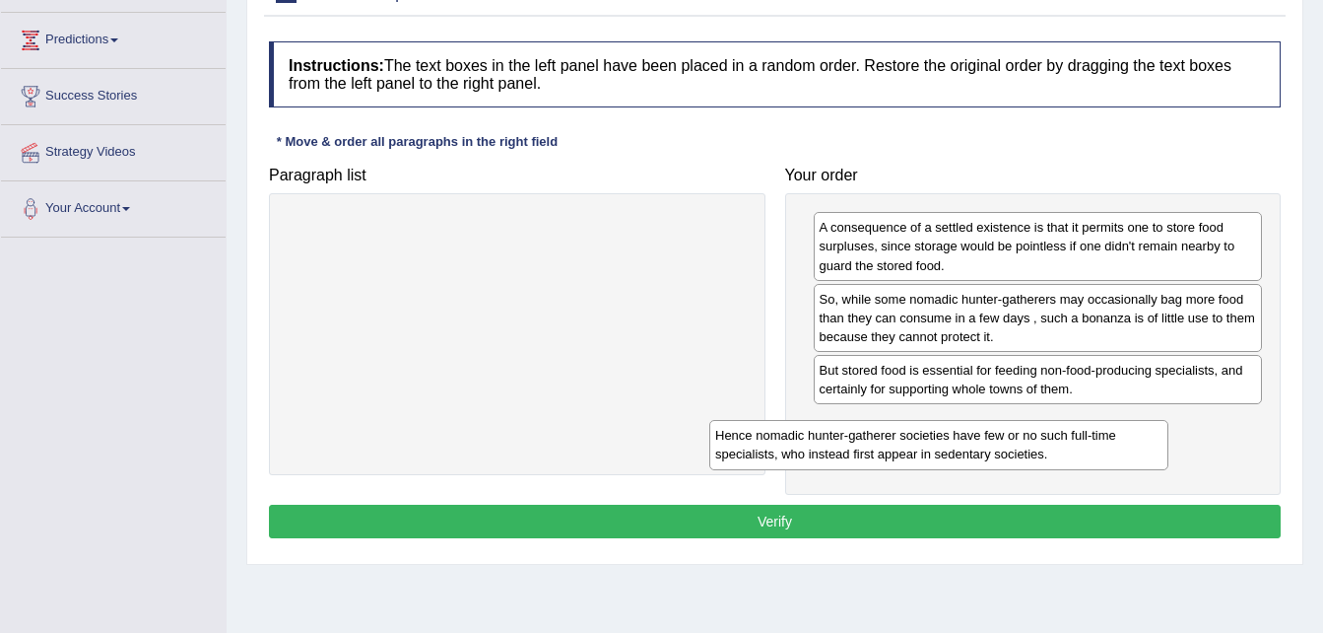
drag, startPoint x: 674, startPoint y: 252, endPoint x: 1097, endPoint y: 457, distance: 469.8
click at [1096, 458] on div "Hence nomadic hunter-gatherer societies have few or no such full-time specialis…" at bounding box center [938, 444] width 459 height 49
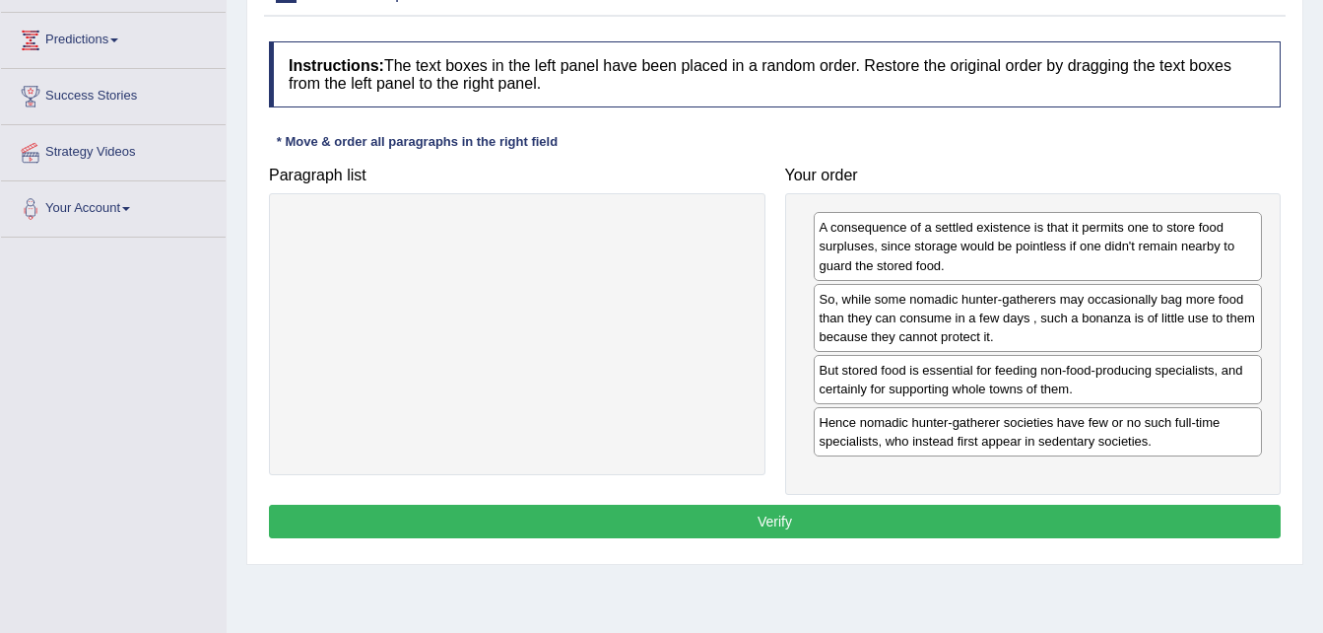
click at [895, 516] on button "Verify" at bounding box center [775, 522] width 1012 height 34
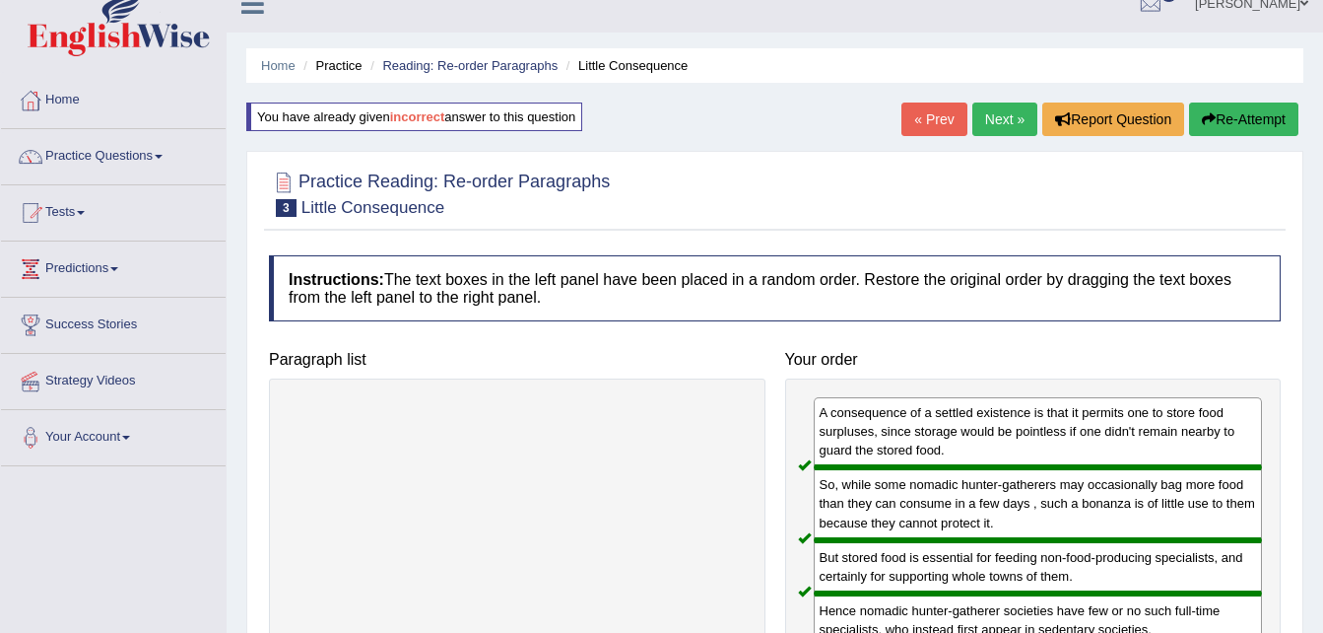
scroll to position [0, 0]
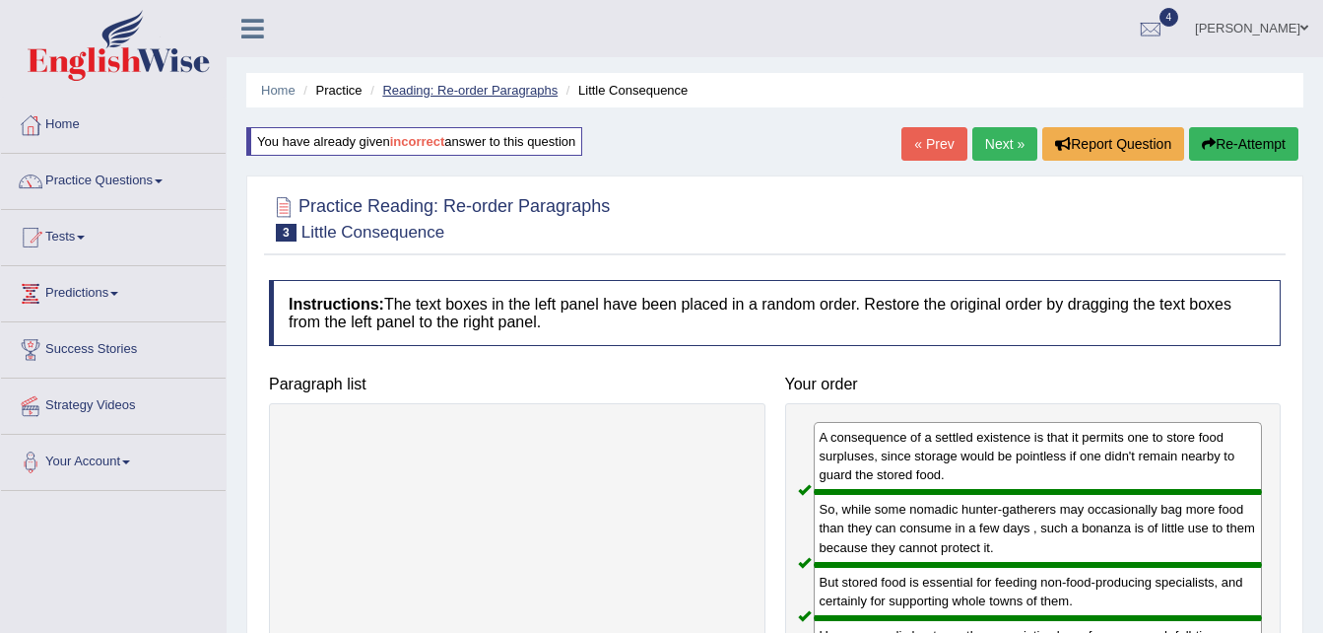
click at [474, 94] on link "Reading: Re-order Paragraphs" at bounding box center [469, 90] width 175 height 15
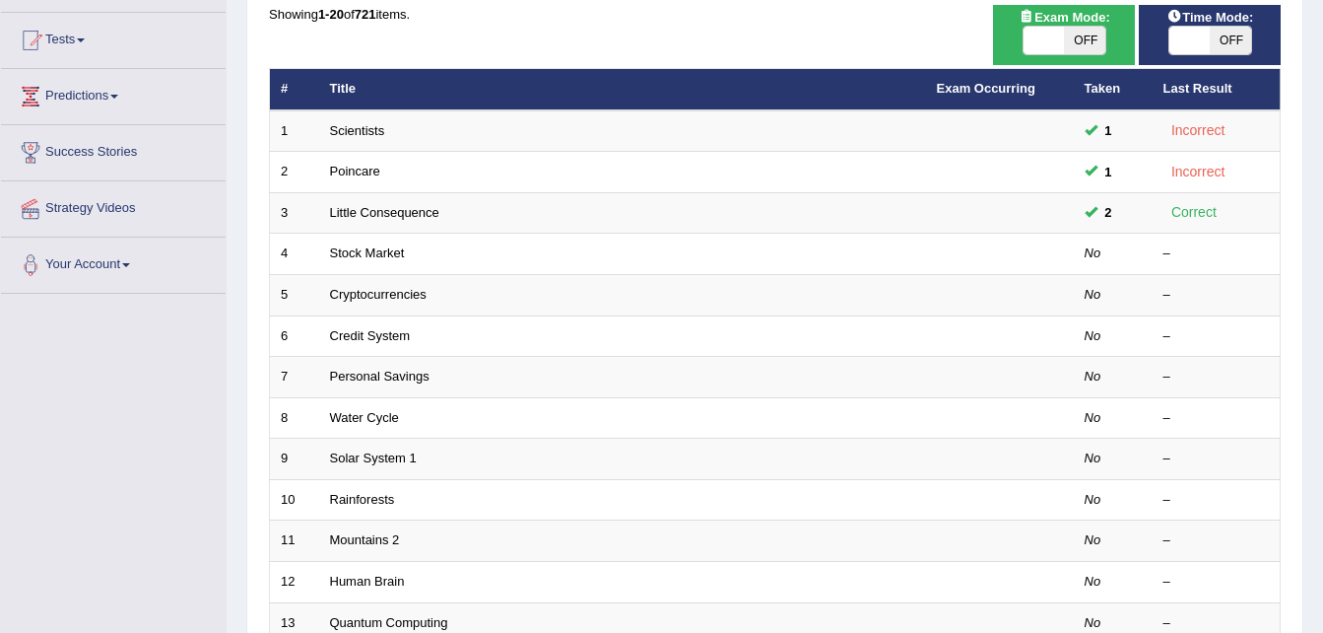
scroll to position [215, 0]
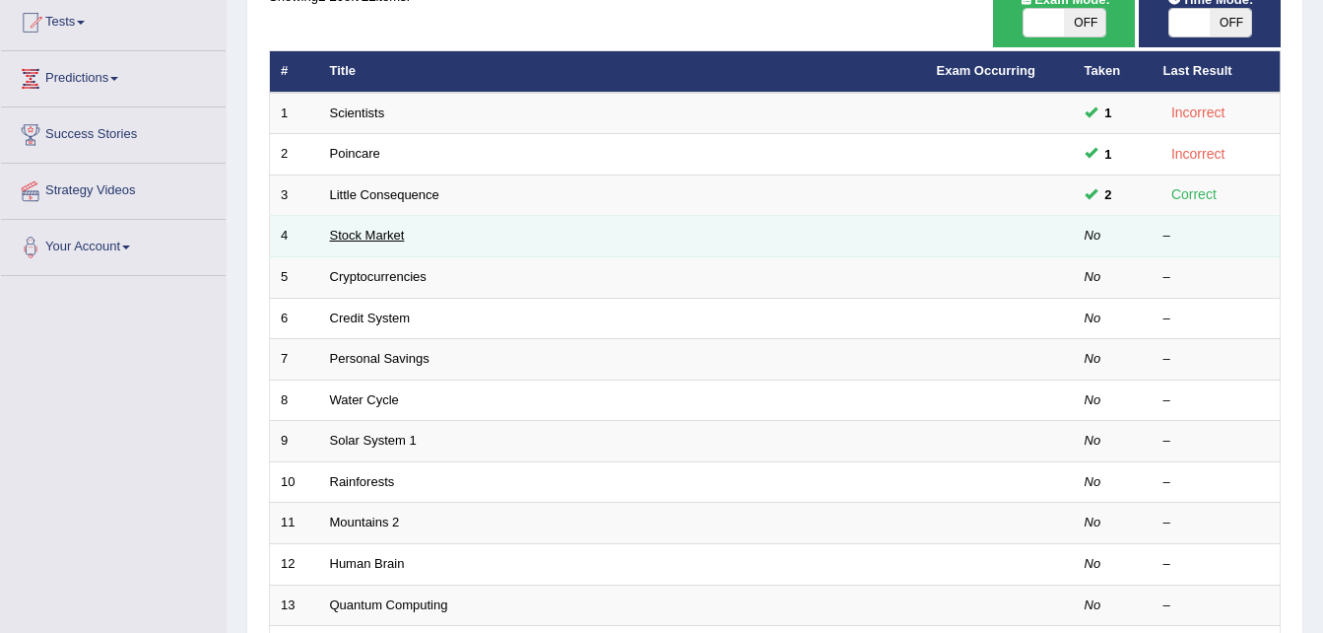
click at [367, 233] on link "Stock Market" at bounding box center [367, 235] width 75 height 15
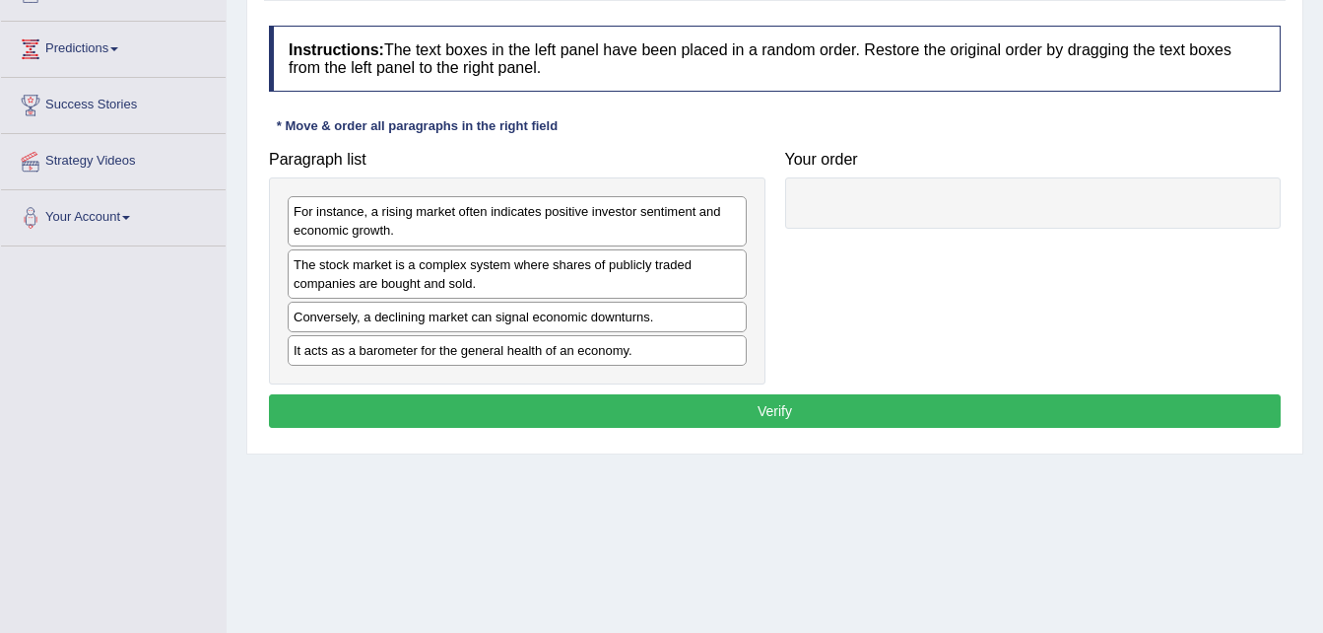
scroll to position [249, 0]
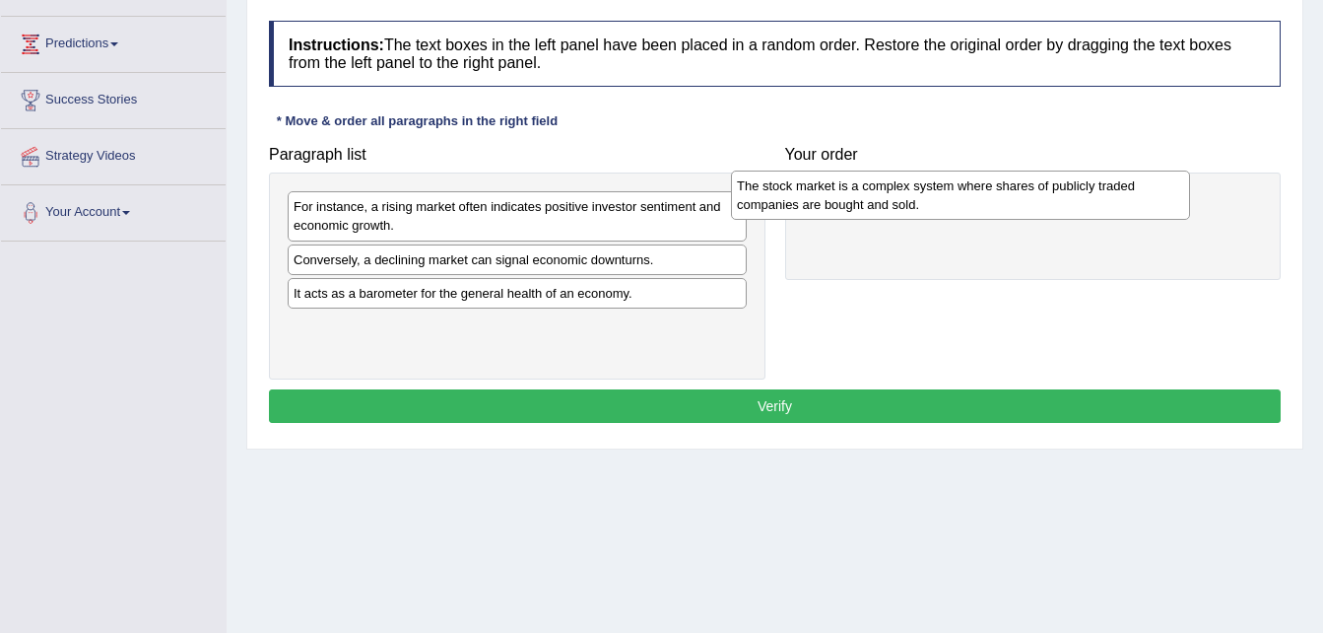
drag, startPoint x: 505, startPoint y: 279, endPoint x: 951, endPoint y: 205, distance: 452.4
click at [951, 205] on div "The stock market is a complex system where shares of publicly traded companies …" at bounding box center [960, 194] width 459 height 49
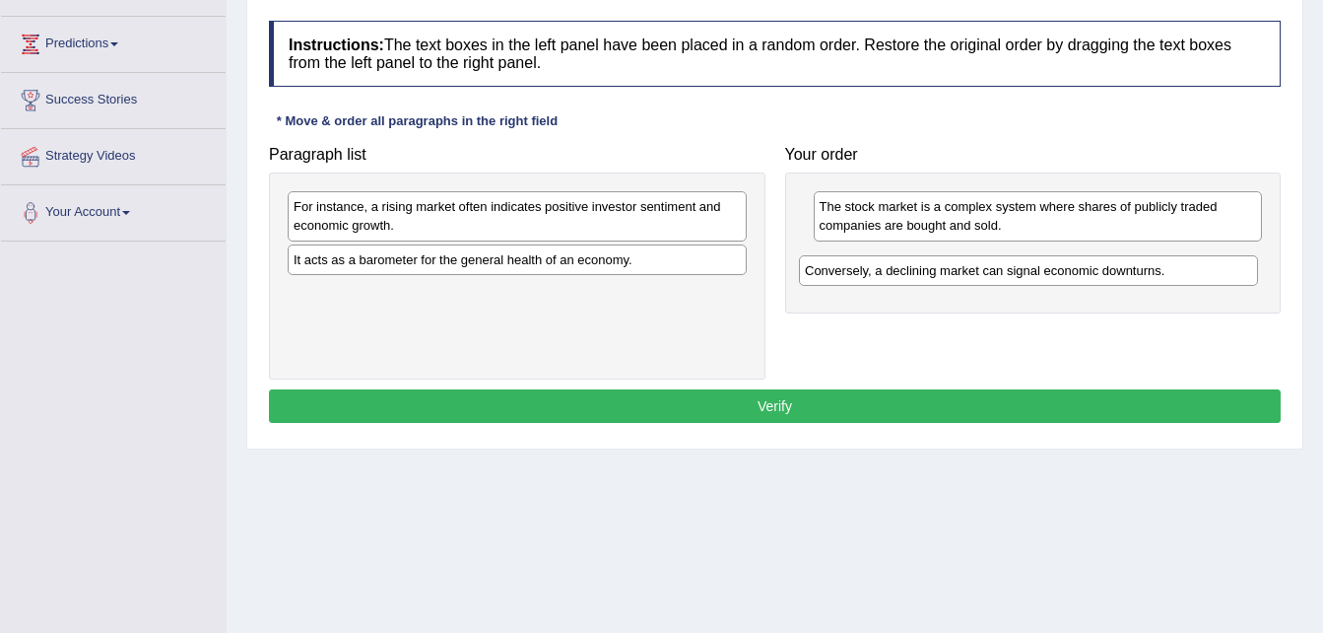
drag, startPoint x: 668, startPoint y: 261, endPoint x: 1179, endPoint y: 272, distance: 511.5
click at [1179, 272] on div "Conversely, a declining market can signal economic downturns." at bounding box center [1028, 270] width 459 height 31
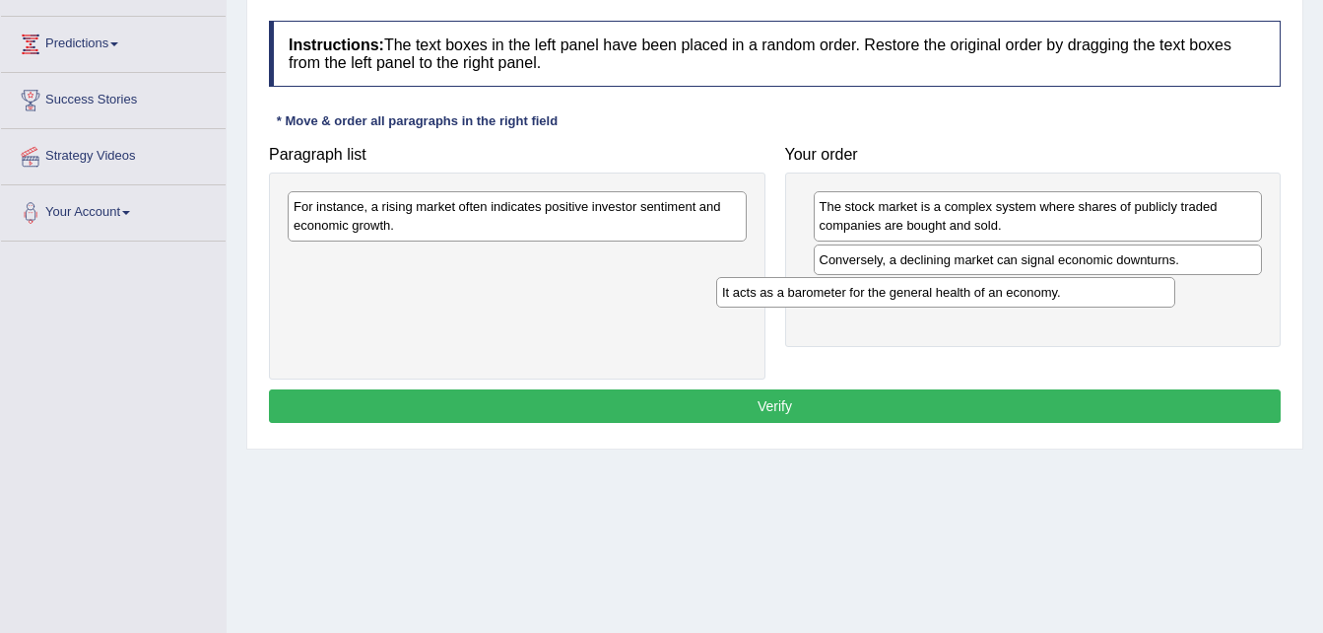
drag, startPoint x: 779, startPoint y: 282, endPoint x: 1248, endPoint y: 273, distance: 469.1
click at [1176, 277] on div "It acts as a barometer for the general health of an economy." at bounding box center [945, 292] width 459 height 31
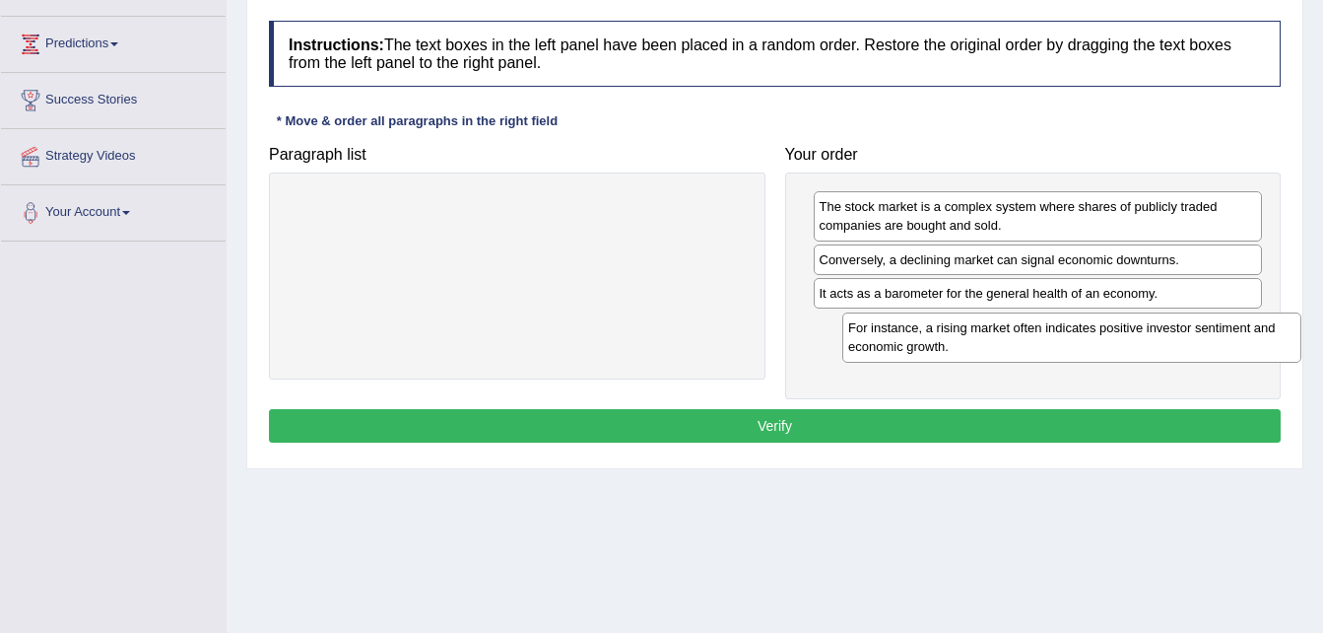
drag, startPoint x: 555, startPoint y: 225, endPoint x: 1082, endPoint y: 350, distance: 541.8
click at [1082, 350] on div "For instance, a rising market often indicates positive investor sentiment and e…" at bounding box center [1071, 336] width 459 height 49
click at [874, 422] on button "Verify" at bounding box center [775, 426] width 1012 height 34
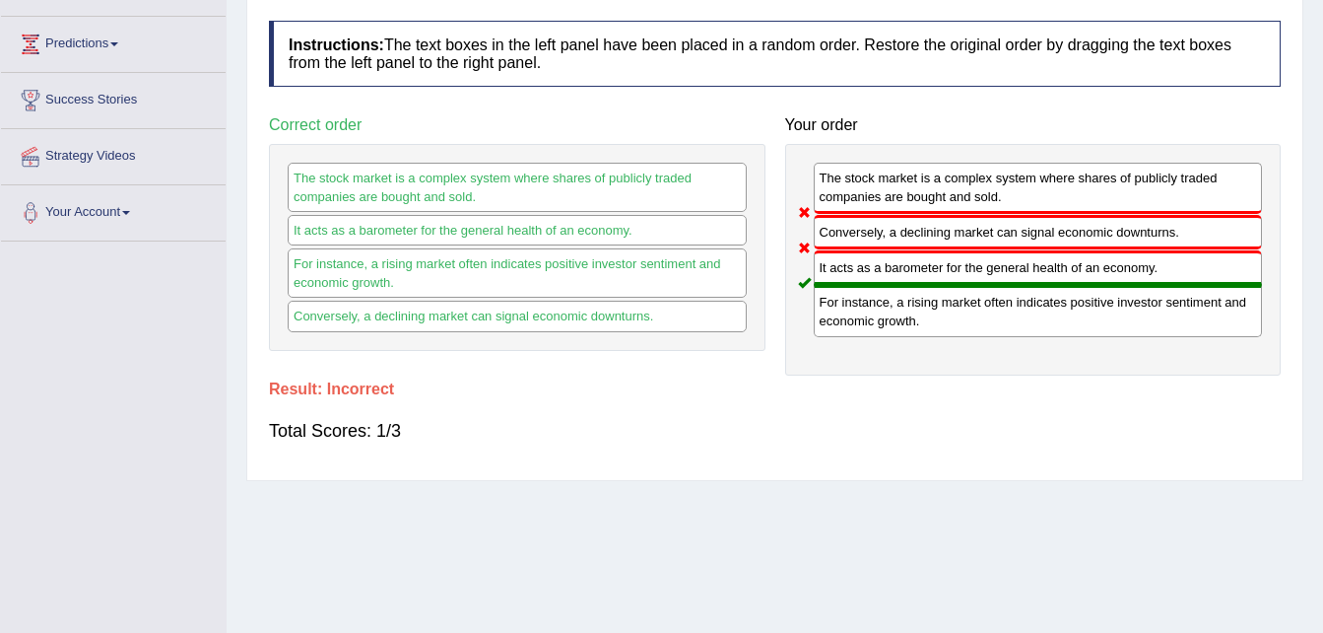
drag, startPoint x: 874, startPoint y: 322, endPoint x: 878, endPoint y: 295, distance: 27.9
click at [877, 298] on div "For instance, a rising market often indicates positive investor sentiment and e…" at bounding box center [1038, 310] width 449 height 51
drag, startPoint x: 881, startPoint y: 268, endPoint x: 885, endPoint y: 226, distance: 42.6
click at [885, 225] on div "The stock market is a complex system where shares of publicly traded companies …" at bounding box center [1033, 260] width 497 height 232
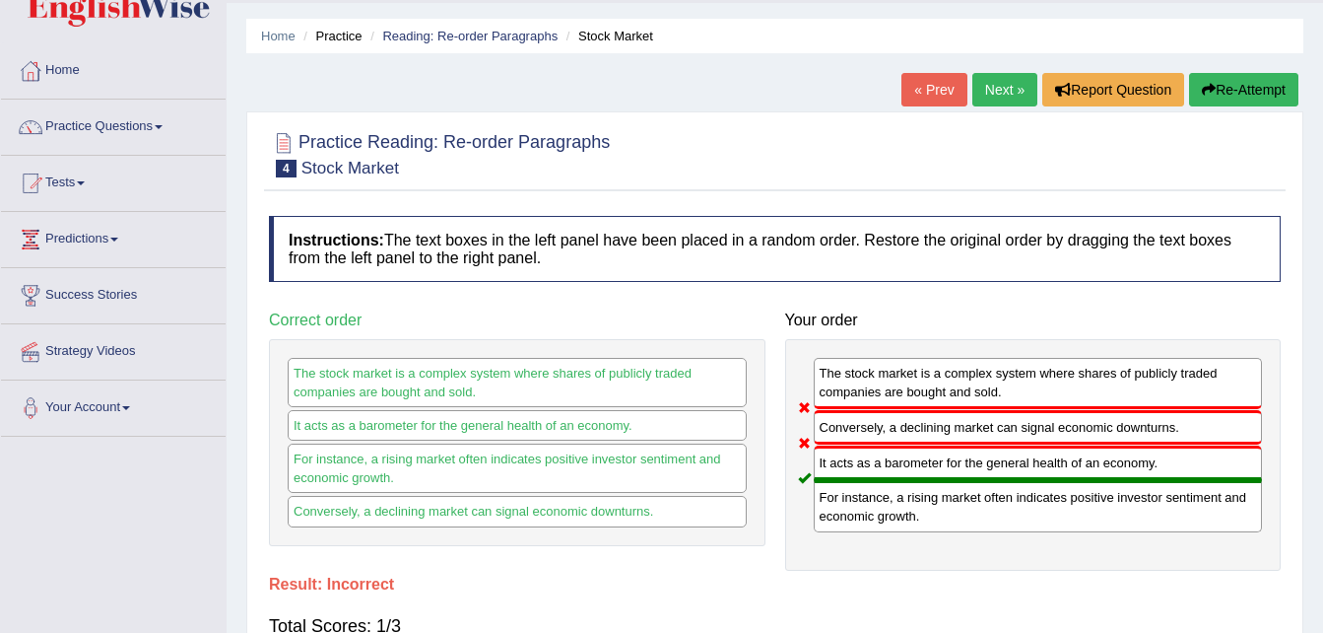
scroll to position [9, 0]
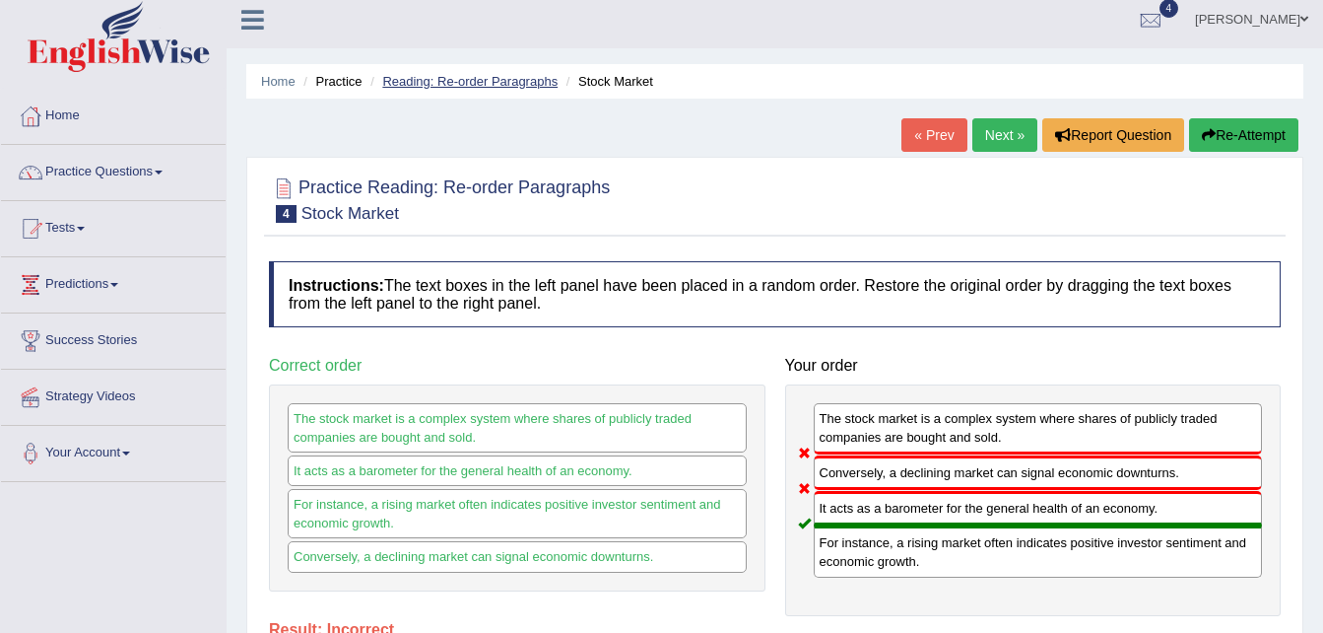
click at [489, 84] on link "Reading: Re-order Paragraphs" at bounding box center [469, 81] width 175 height 15
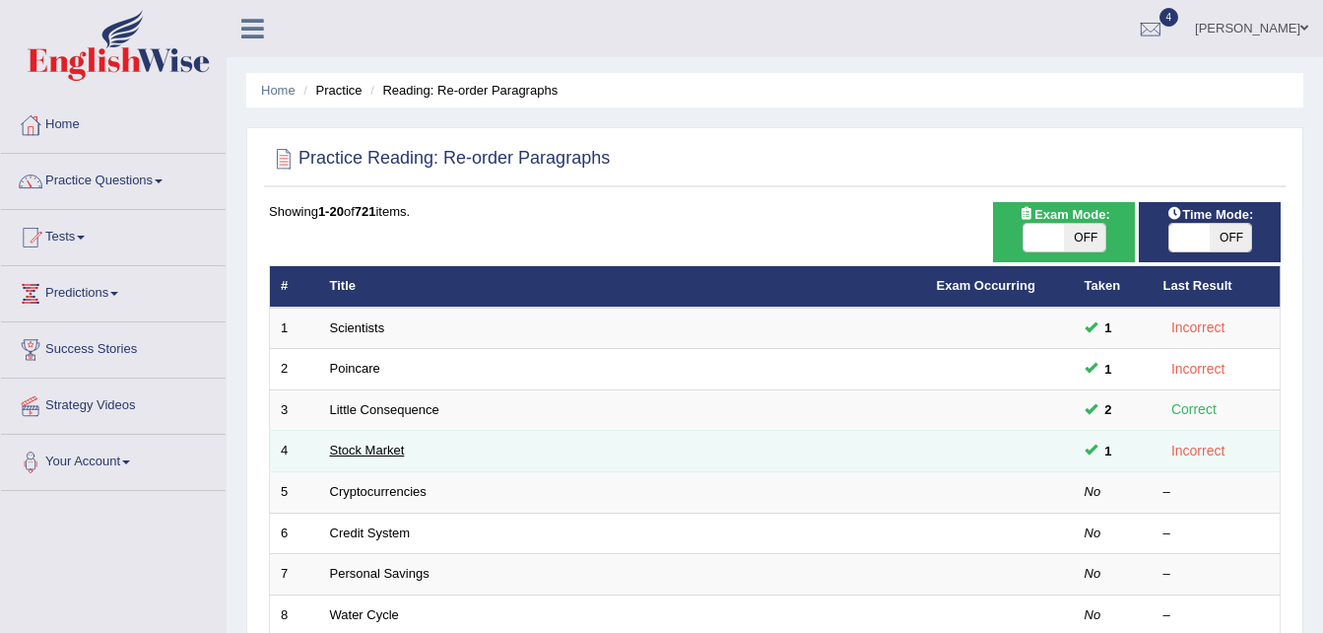
click at [397, 453] on link "Stock Market" at bounding box center [367, 449] width 75 height 15
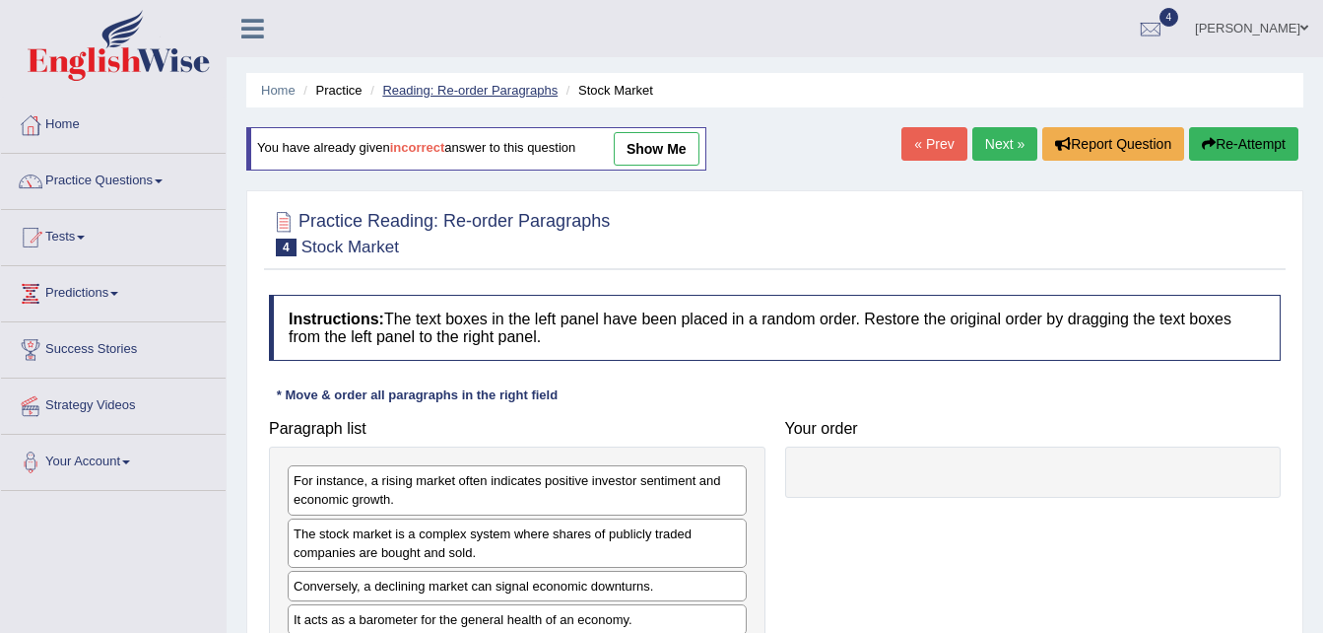
click at [416, 95] on link "Reading: Re-order Paragraphs" at bounding box center [469, 90] width 175 height 15
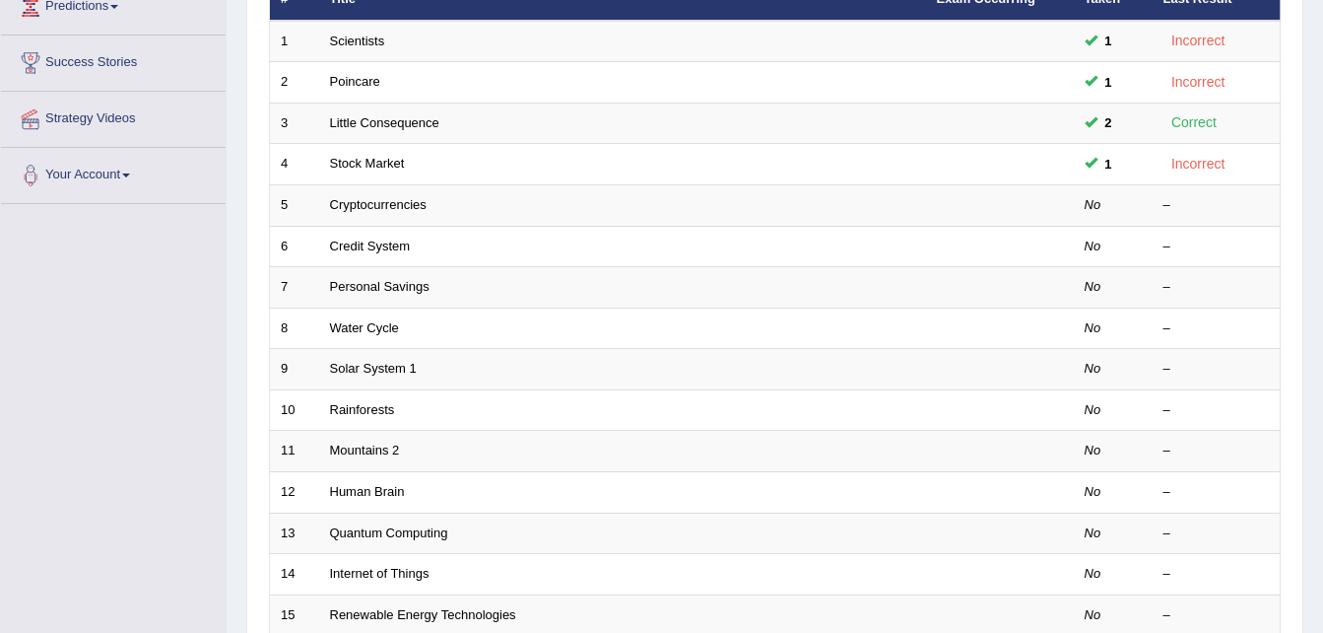
scroll to position [289, 0]
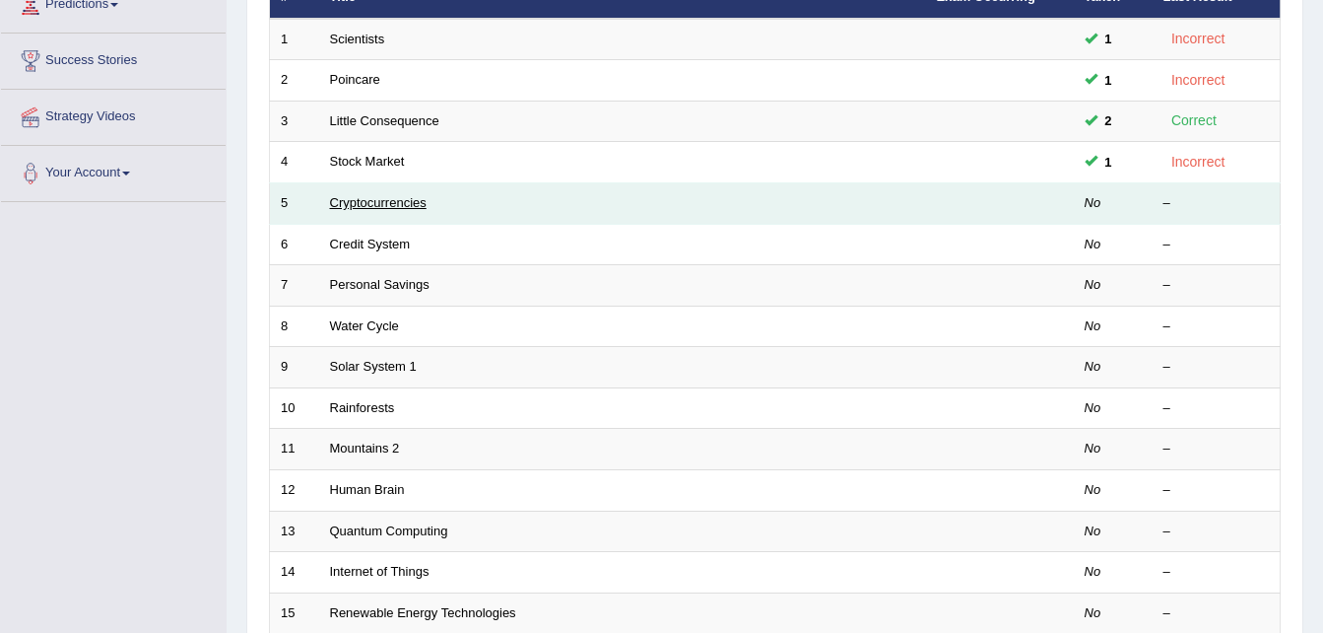
click at [397, 207] on link "Cryptocurrencies" at bounding box center [378, 202] width 97 height 15
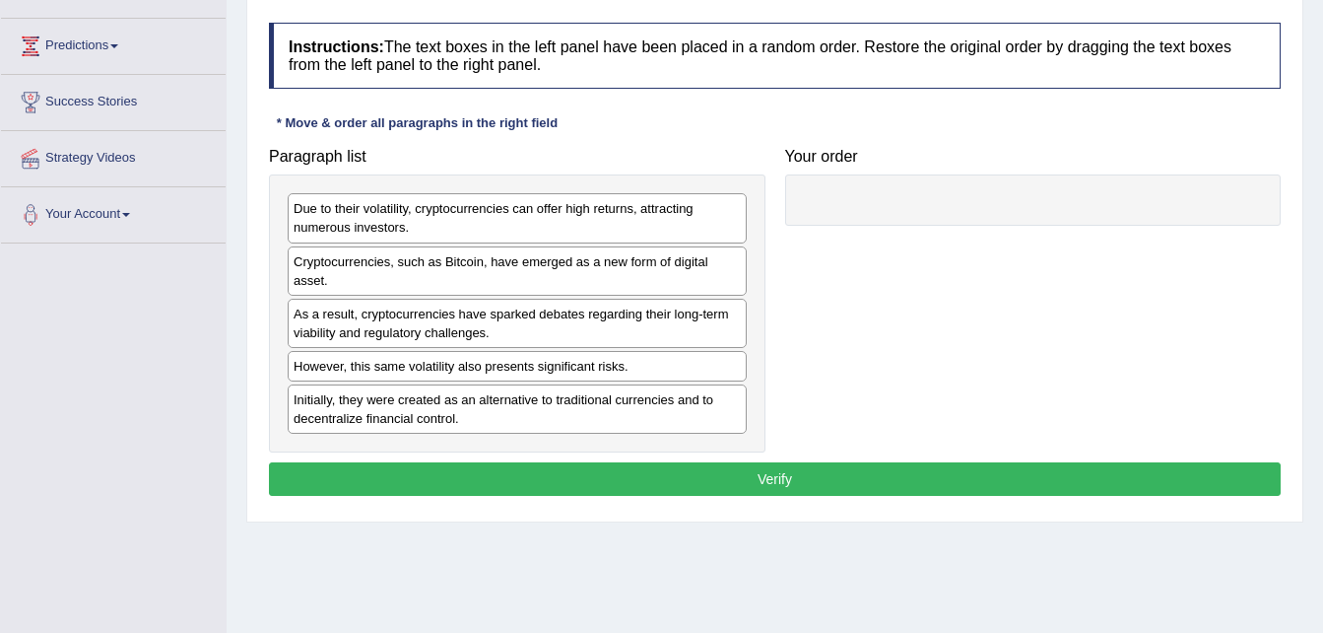
scroll to position [249, 0]
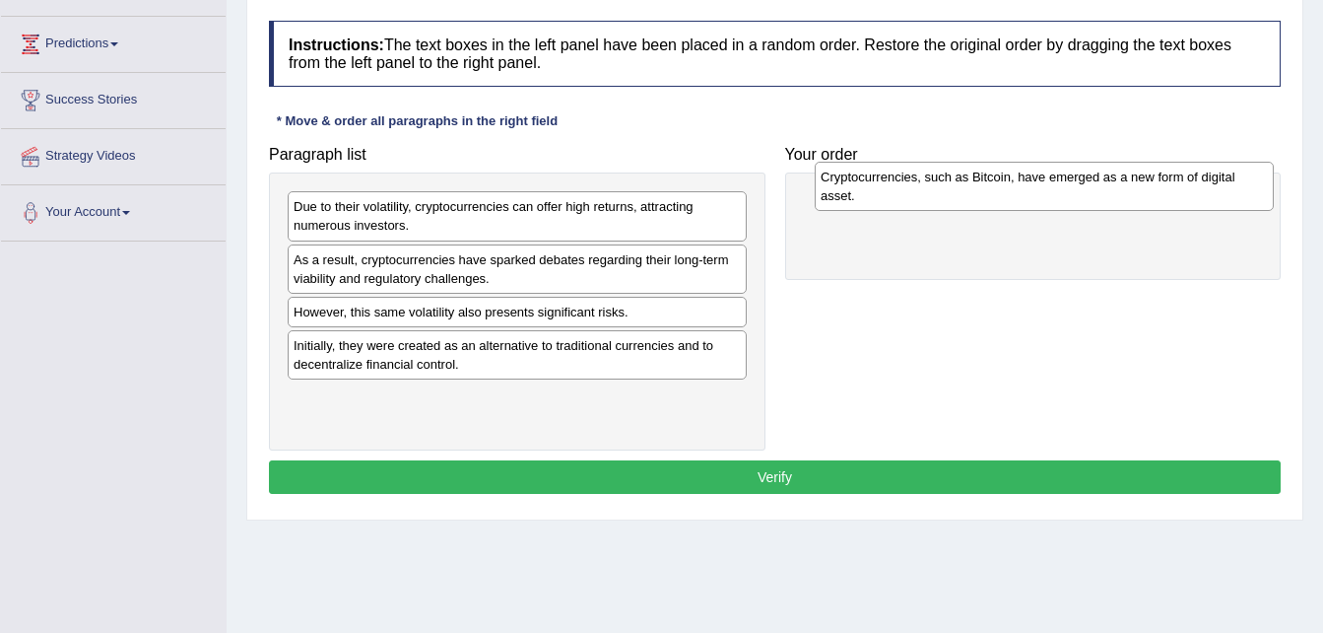
drag, startPoint x: 581, startPoint y: 275, endPoint x: 1109, endPoint y: 192, distance: 533.6
click at [1109, 192] on div "Cryptocurrencies, such as Bitcoin, have emerged as a new form of digital asset." at bounding box center [1044, 186] width 459 height 49
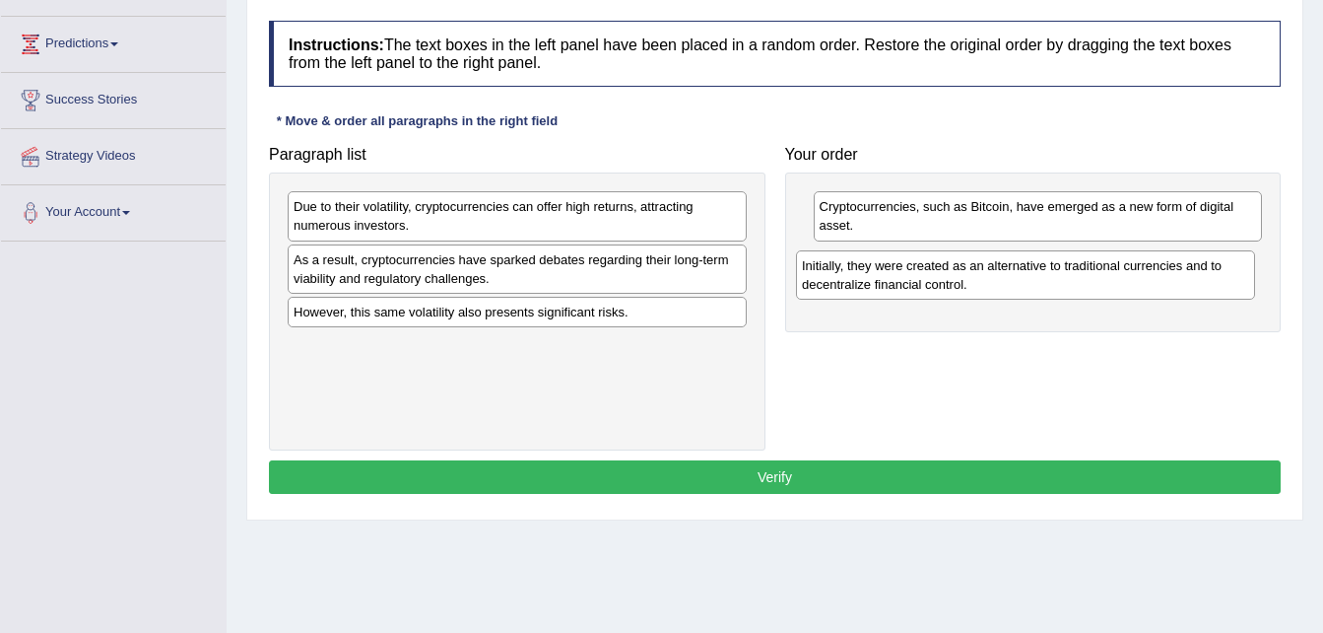
drag, startPoint x: 581, startPoint y: 364, endPoint x: 1090, endPoint y: 284, distance: 514.7
click at [1090, 284] on div "Initially, they were created as an alternative to traditional currencies and to…" at bounding box center [1025, 274] width 459 height 49
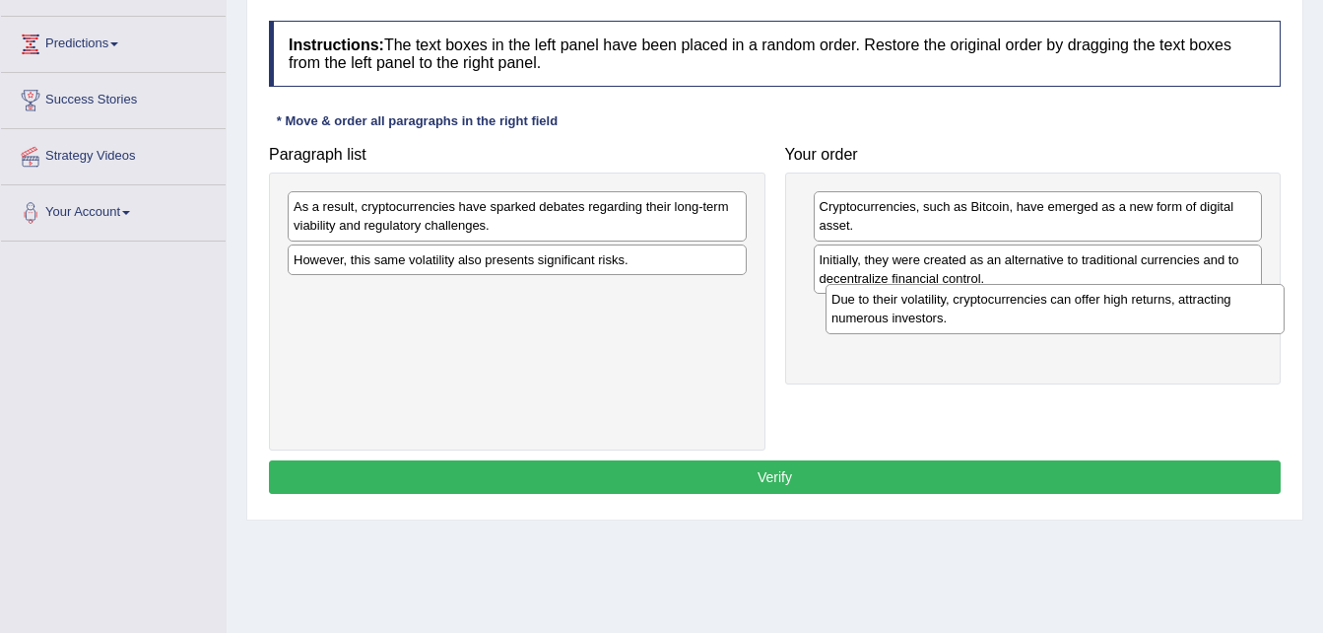
drag, startPoint x: 545, startPoint y: 212, endPoint x: 1085, endPoint y: 305, distance: 548.0
click at [1085, 305] on div "Due to their volatility, cryptocurrencies can offer high returns, attracting nu…" at bounding box center [1055, 308] width 459 height 49
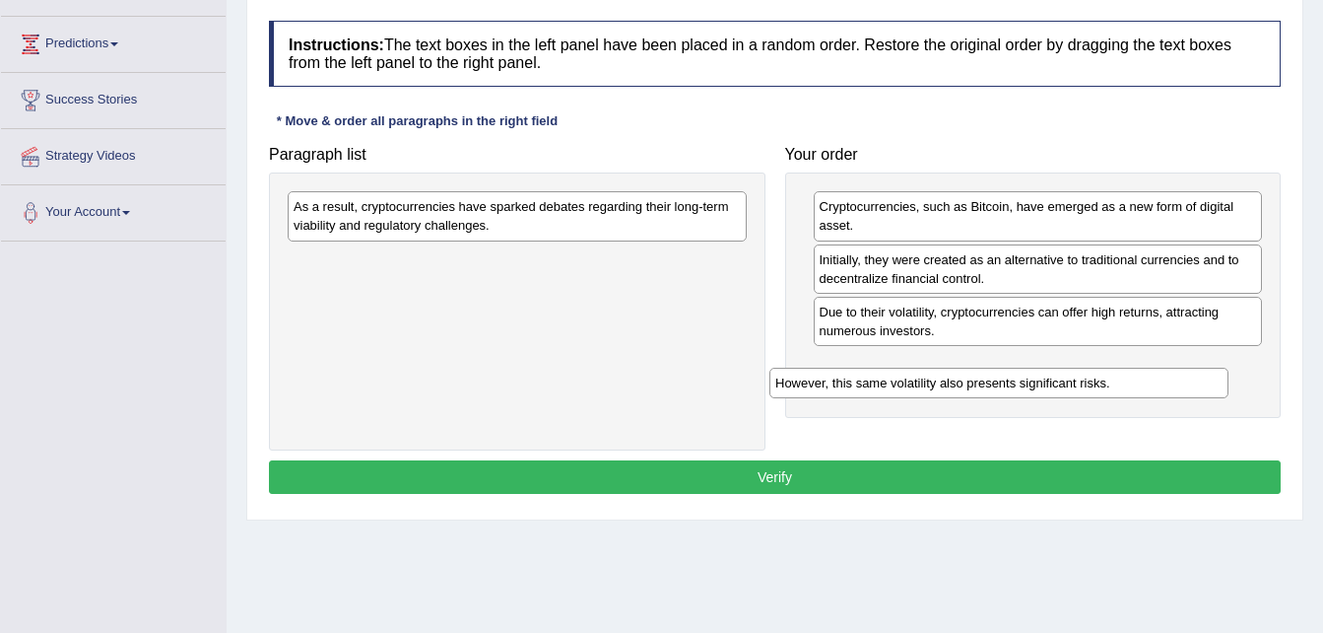
drag, startPoint x: 668, startPoint y: 264, endPoint x: 1156, endPoint y: 378, distance: 501.0
click at [1154, 381] on div "However, this same volatility also presents significant risks." at bounding box center [999, 383] width 459 height 31
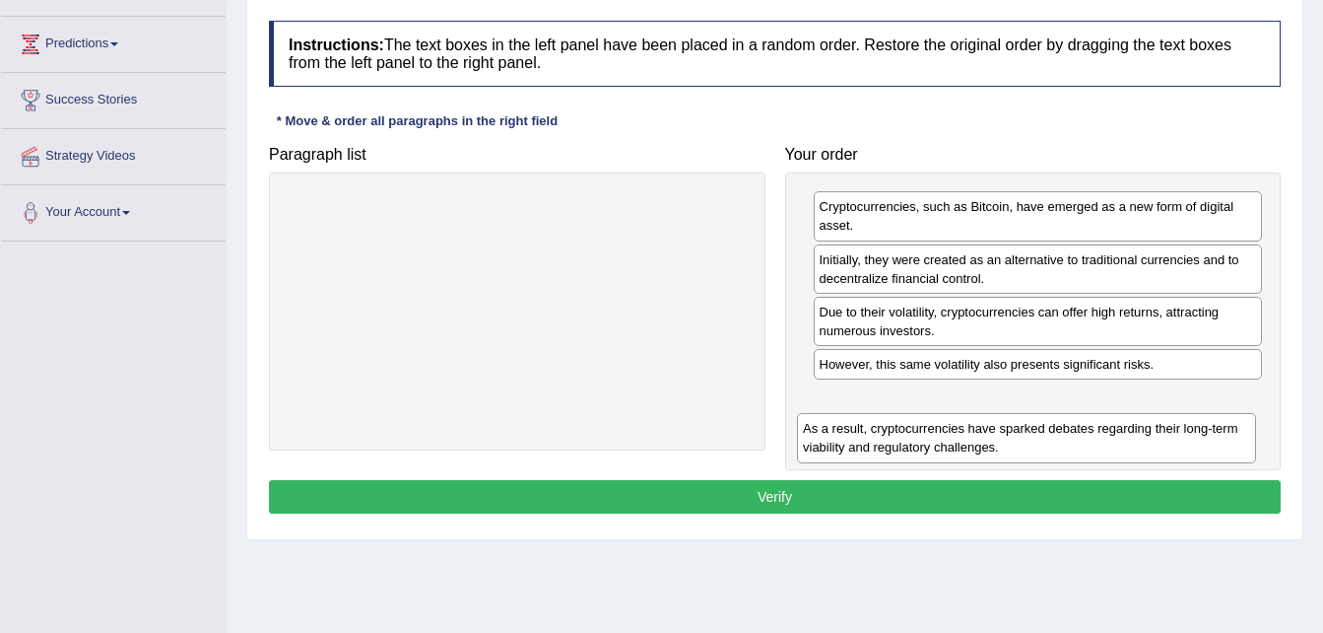
drag, startPoint x: 634, startPoint y: 221, endPoint x: 1162, endPoint y: 417, distance: 563.4
click at [1161, 419] on div "As a result, cryptocurrencies have sparked debates regarding their long-term vi…" at bounding box center [1026, 437] width 459 height 49
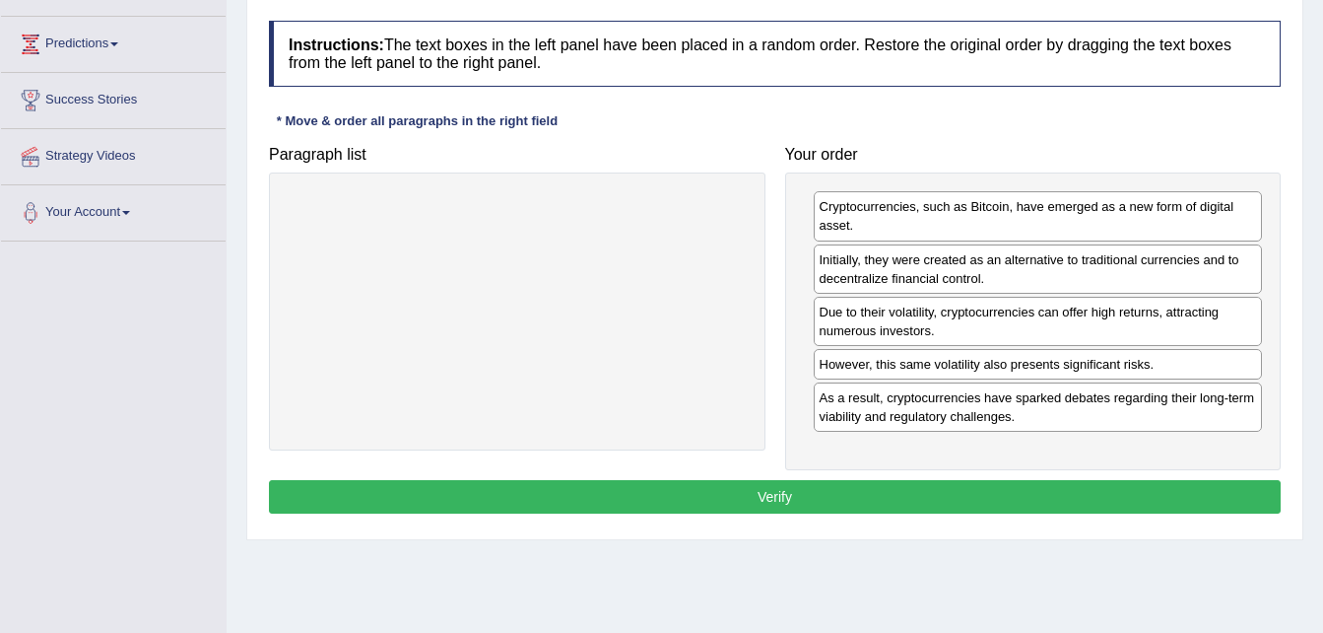
click at [865, 499] on button "Verify" at bounding box center [775, 497] width 1012 height 34
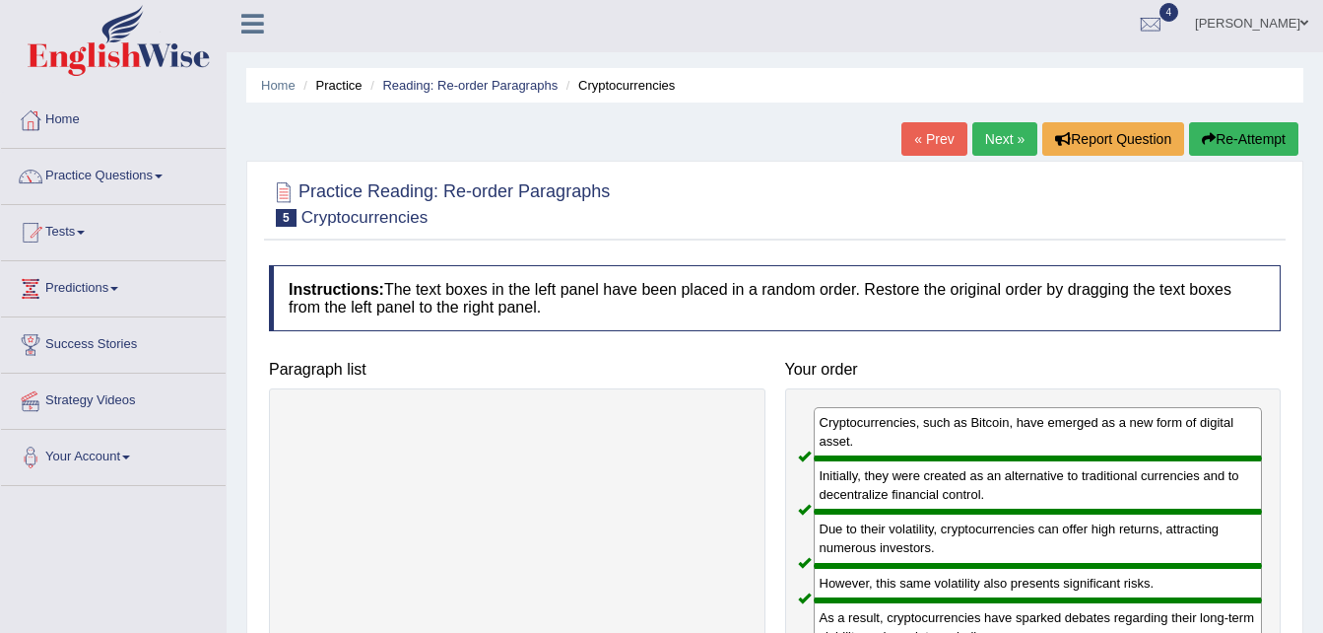
scroll to position [0, 0]
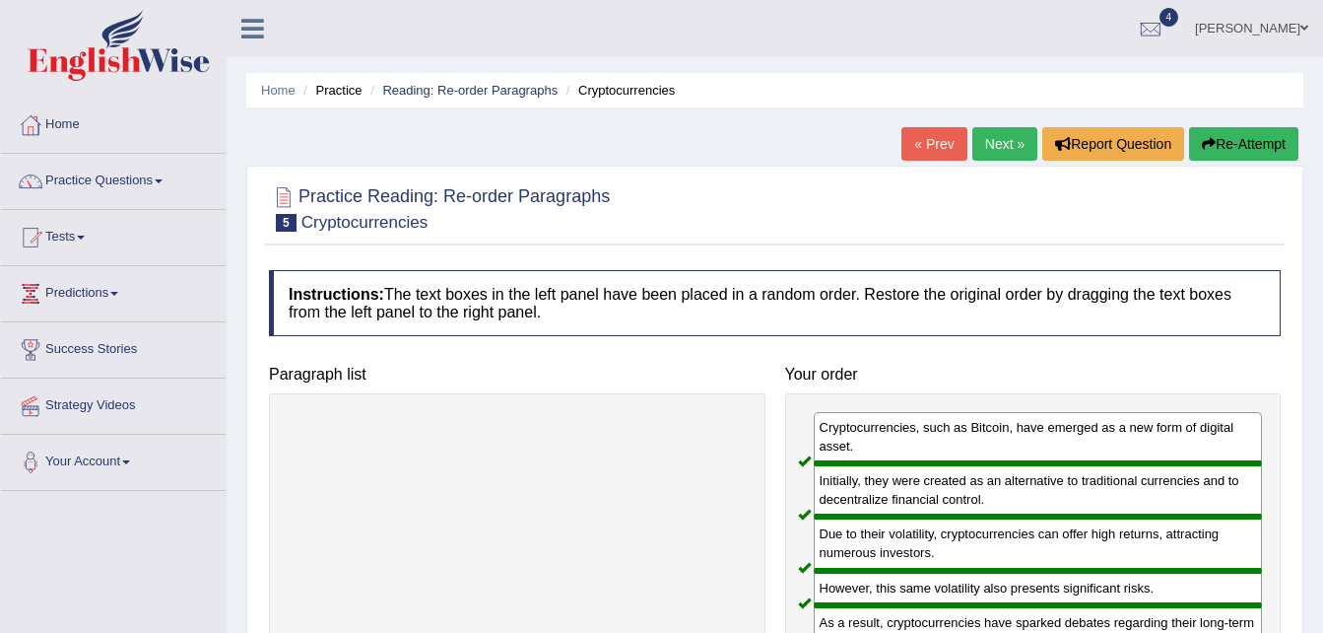
click at [1006, 153] on link "Next »" at bounding box center [1005, 144] width 65 height 34
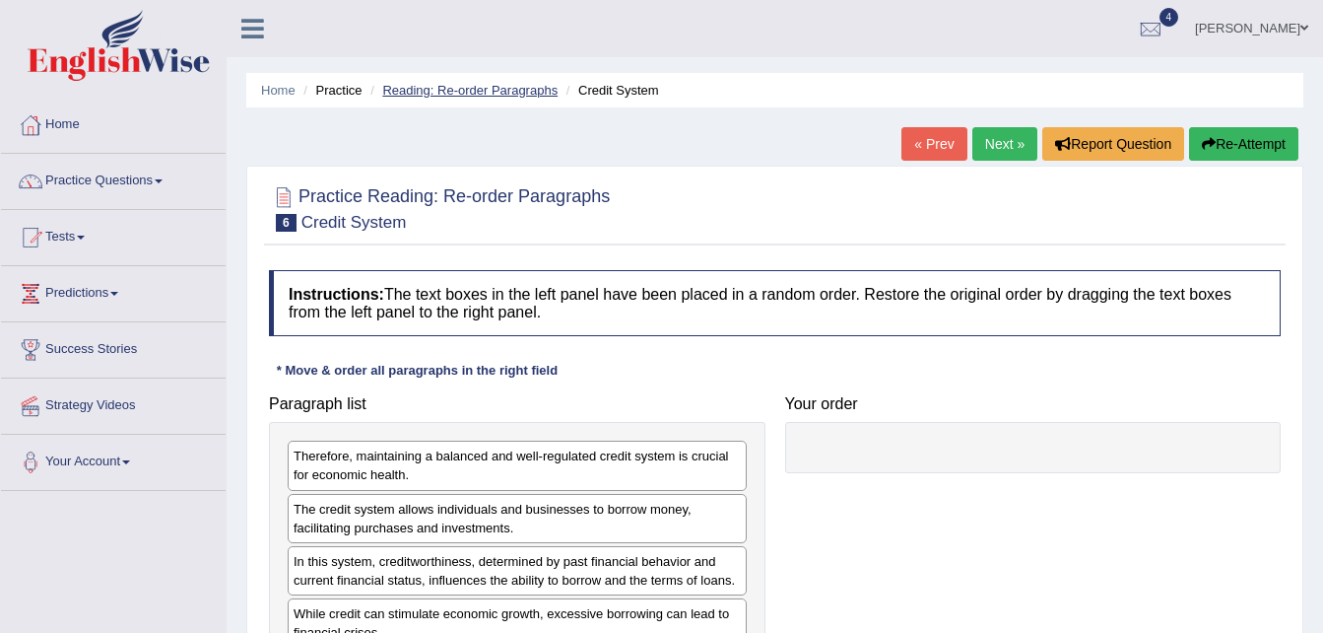
click at [435, 92] on link "Reading: Re-order Paragraphs" at bounding box center [469, 90] width 175 height 15
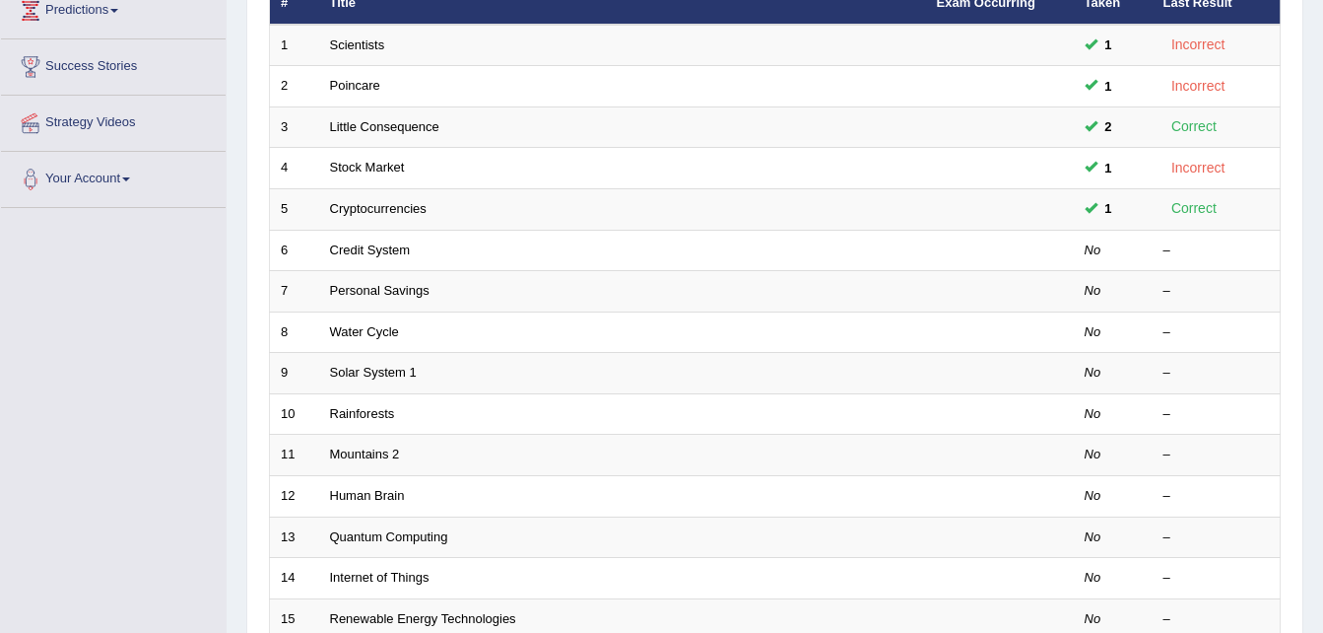
scroll to position [43, 0]
